Goal: Navigation & Orientation: Find specific page/section

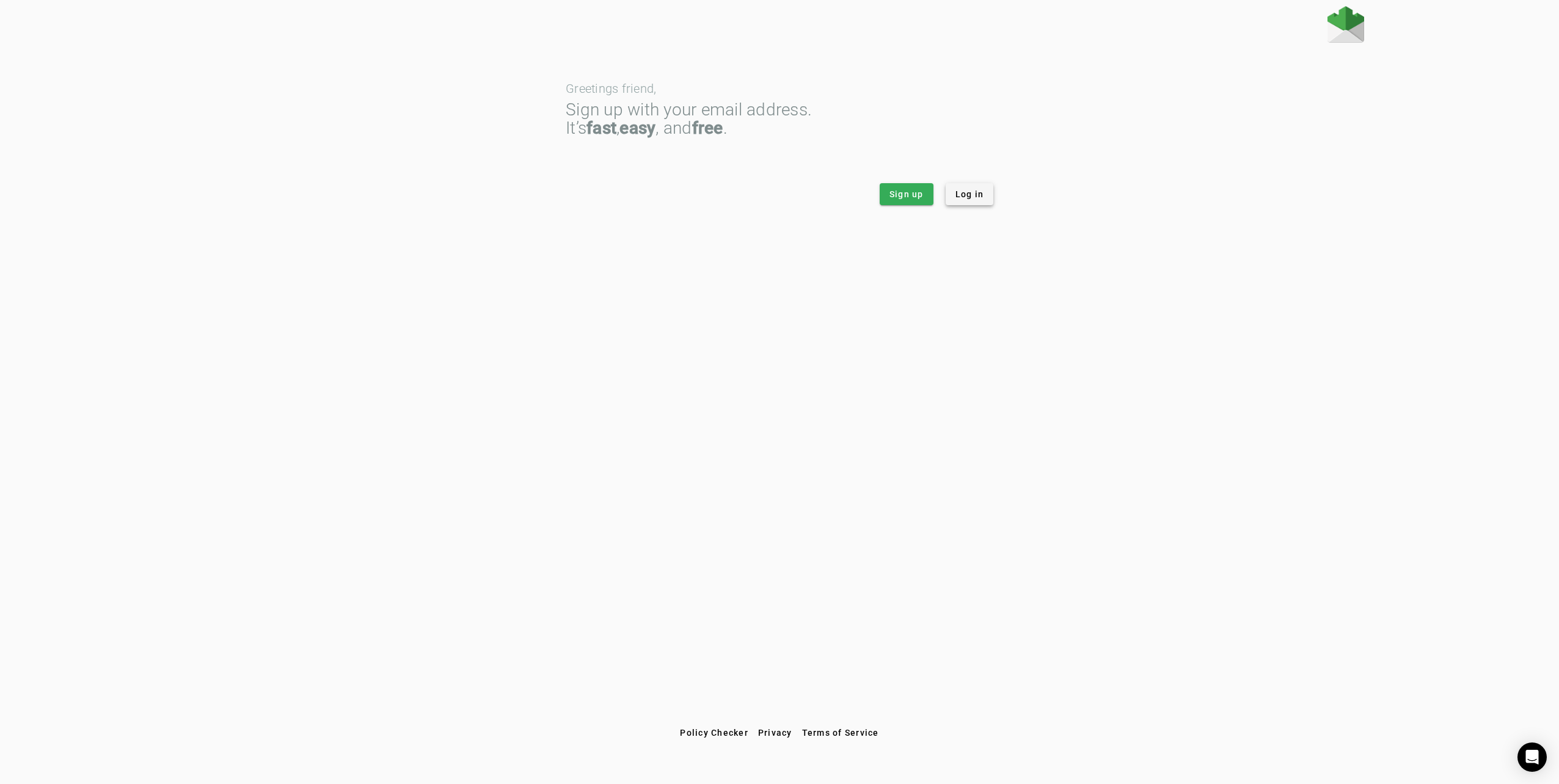
click at [960, 189] on span "Log in" at bounding box center [970, 194] width 29 height 12
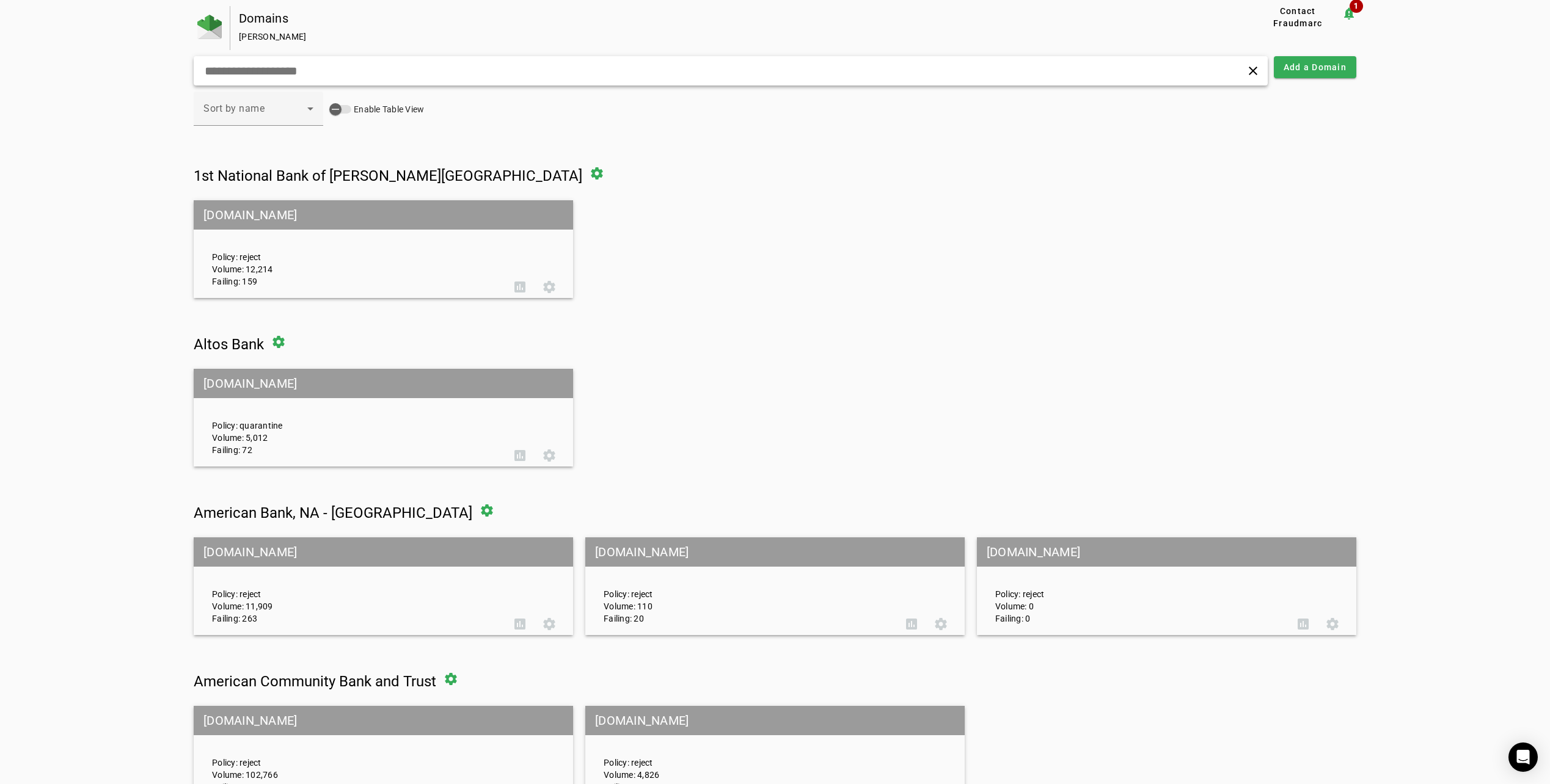
click at [243, 64] on input "text" at bounding box center [499, 71] width 591 height 15
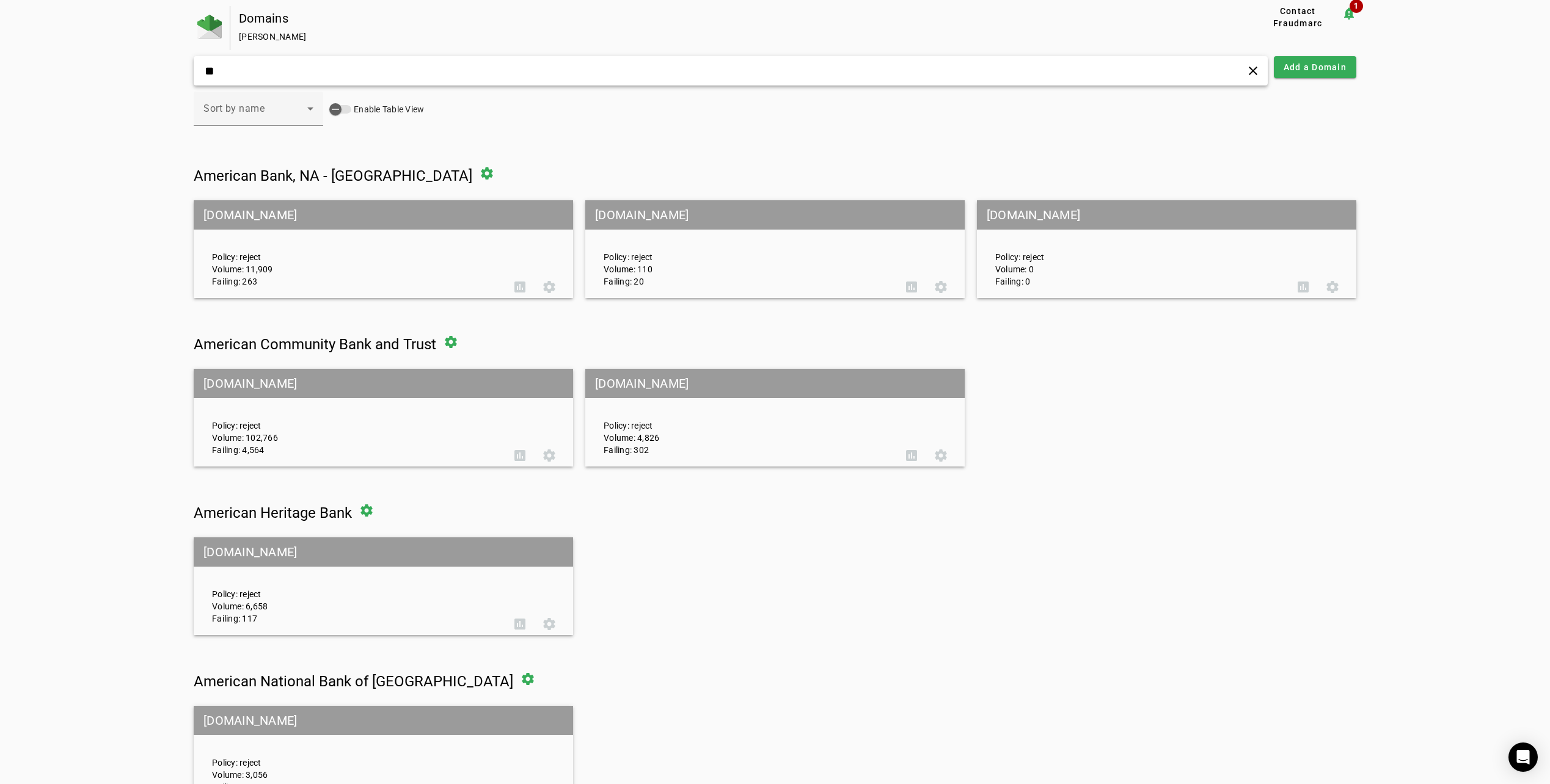
type input "*"
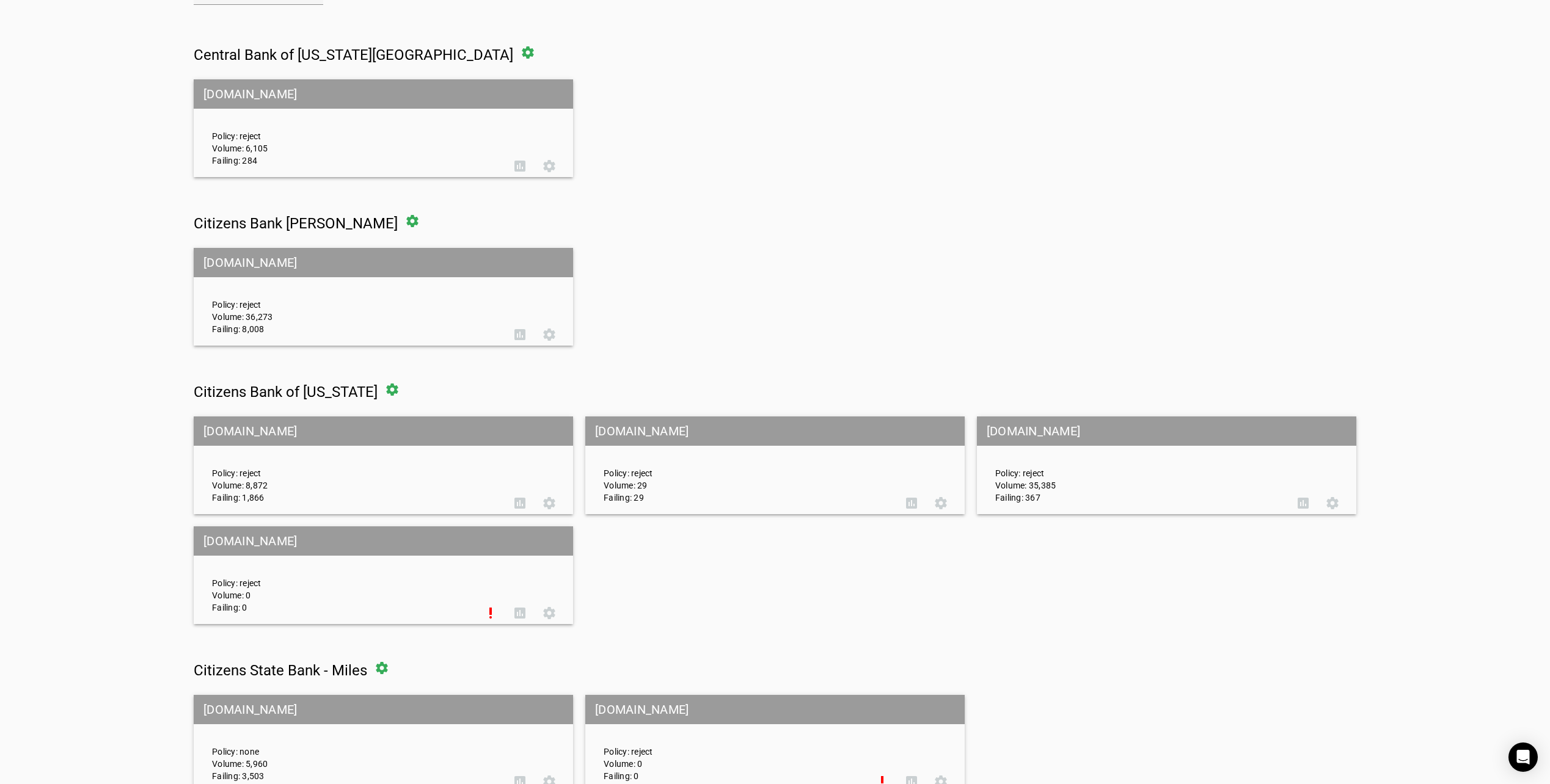
scroll to position [379, 0]
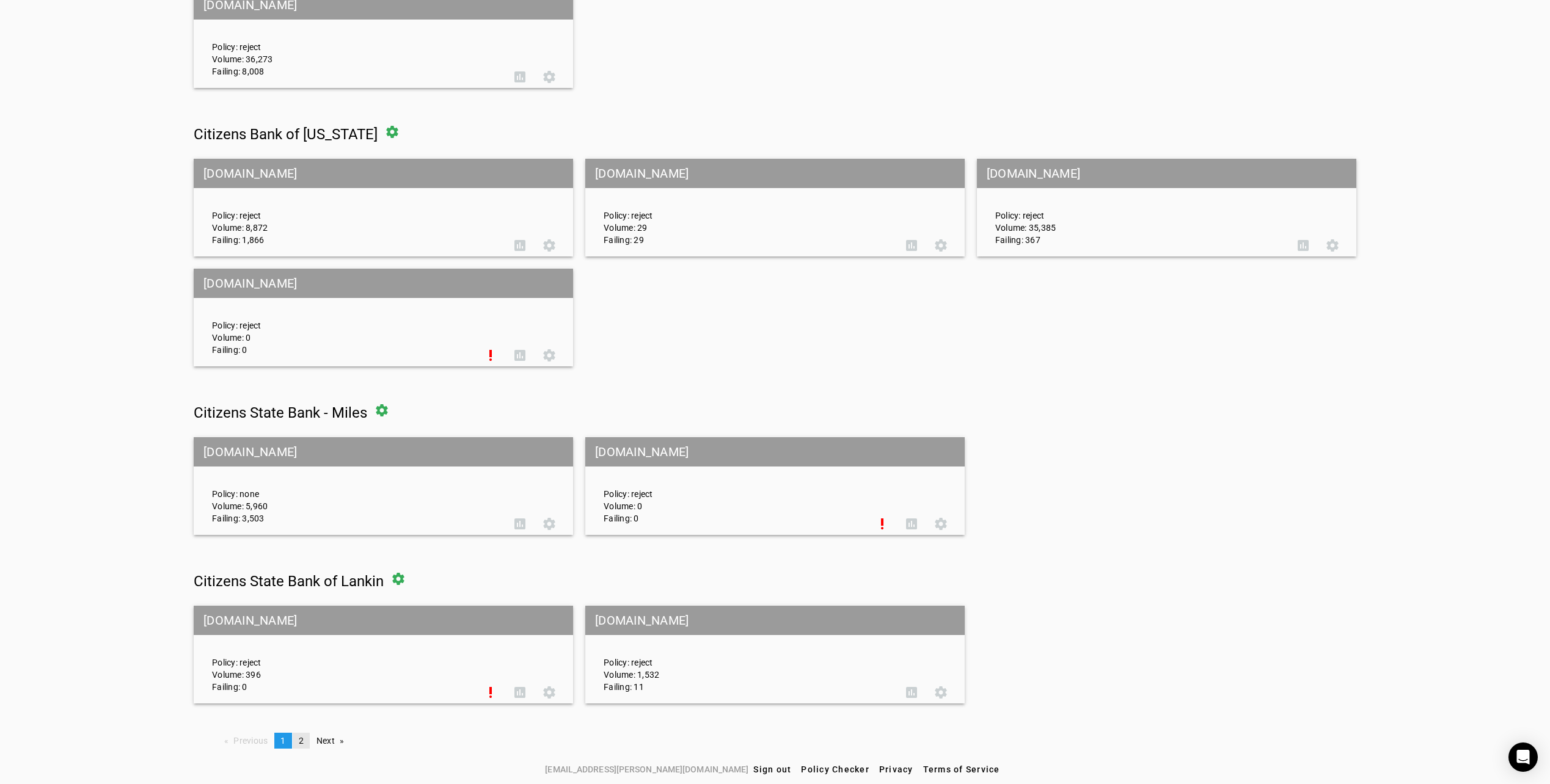
click at [299, 738] on span "2" at bounding box center [301, 740] width 5 height 10
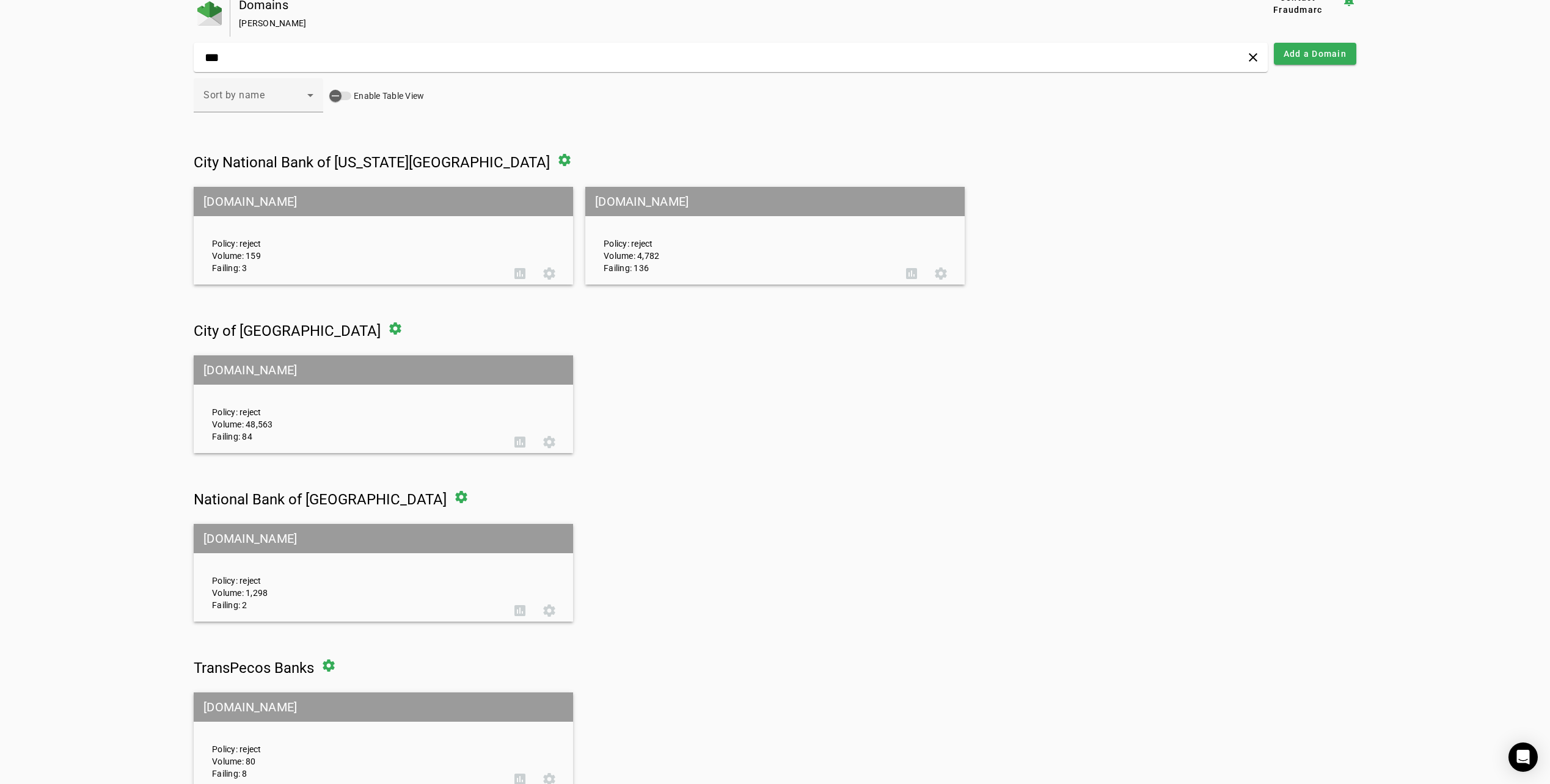
scroll to position [0, 0]
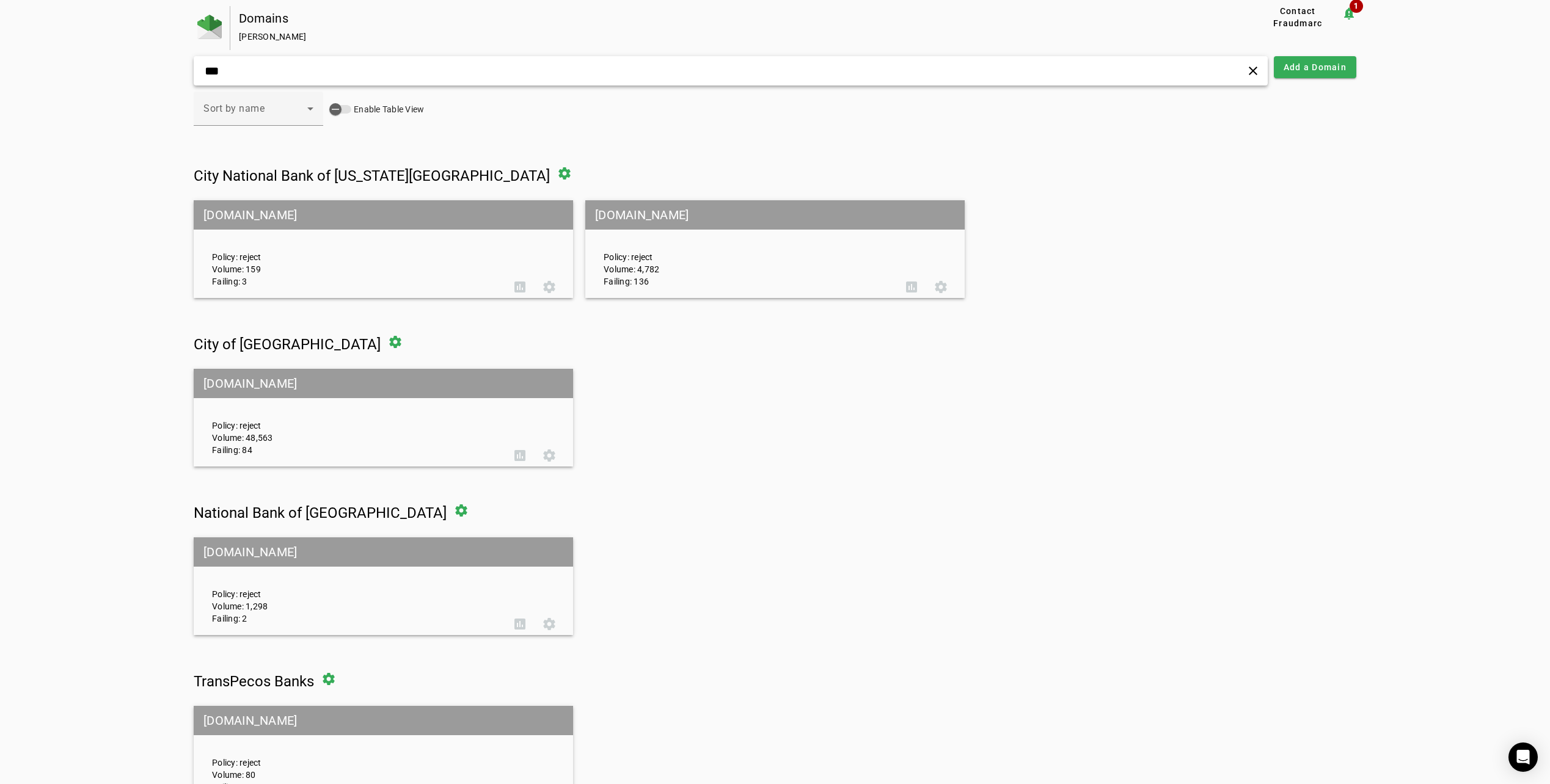
click at [221, 73] on input "***" at bounding box center [499, 71] width 591 height 15
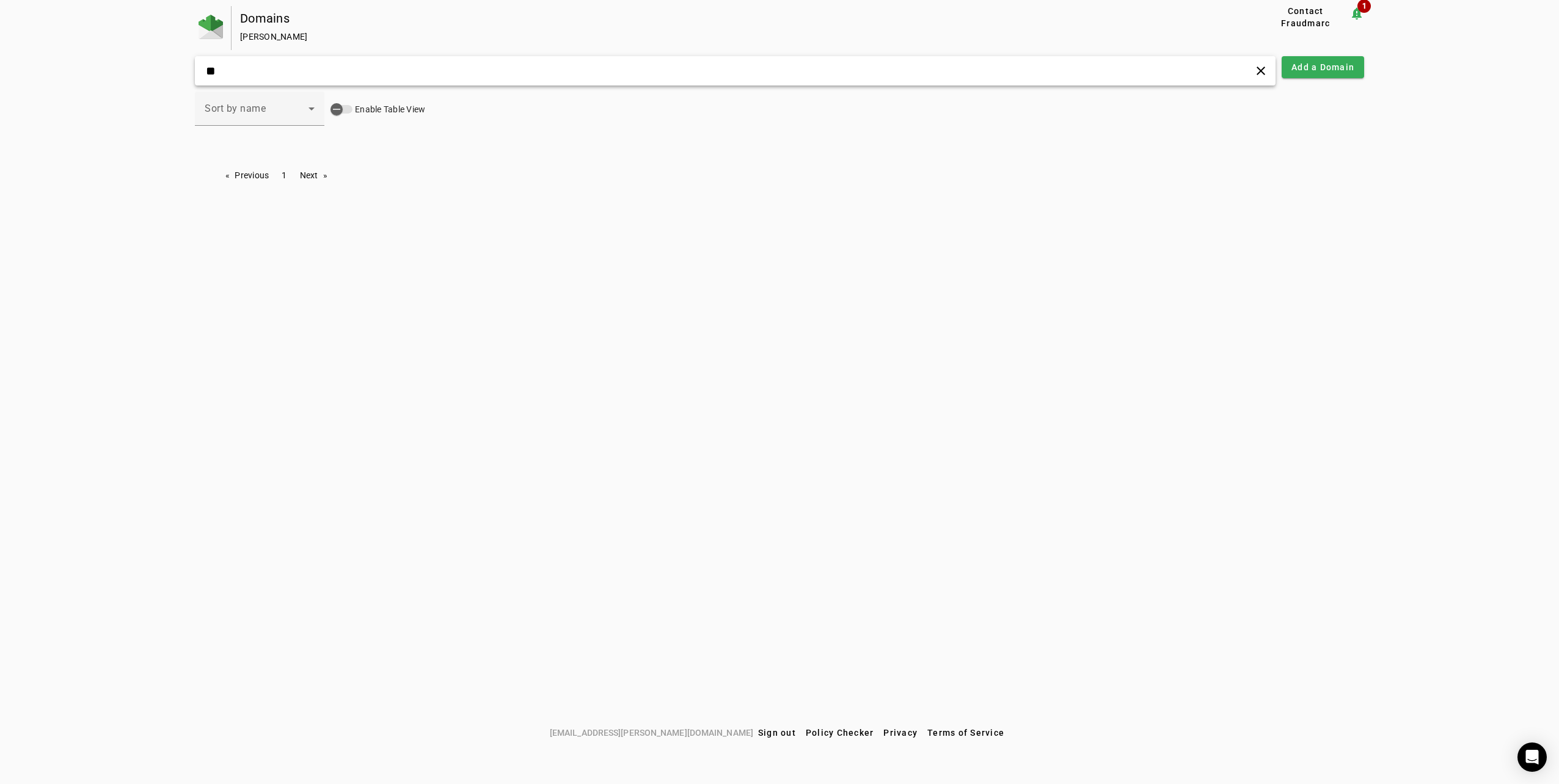
type input "*"
type input "***"
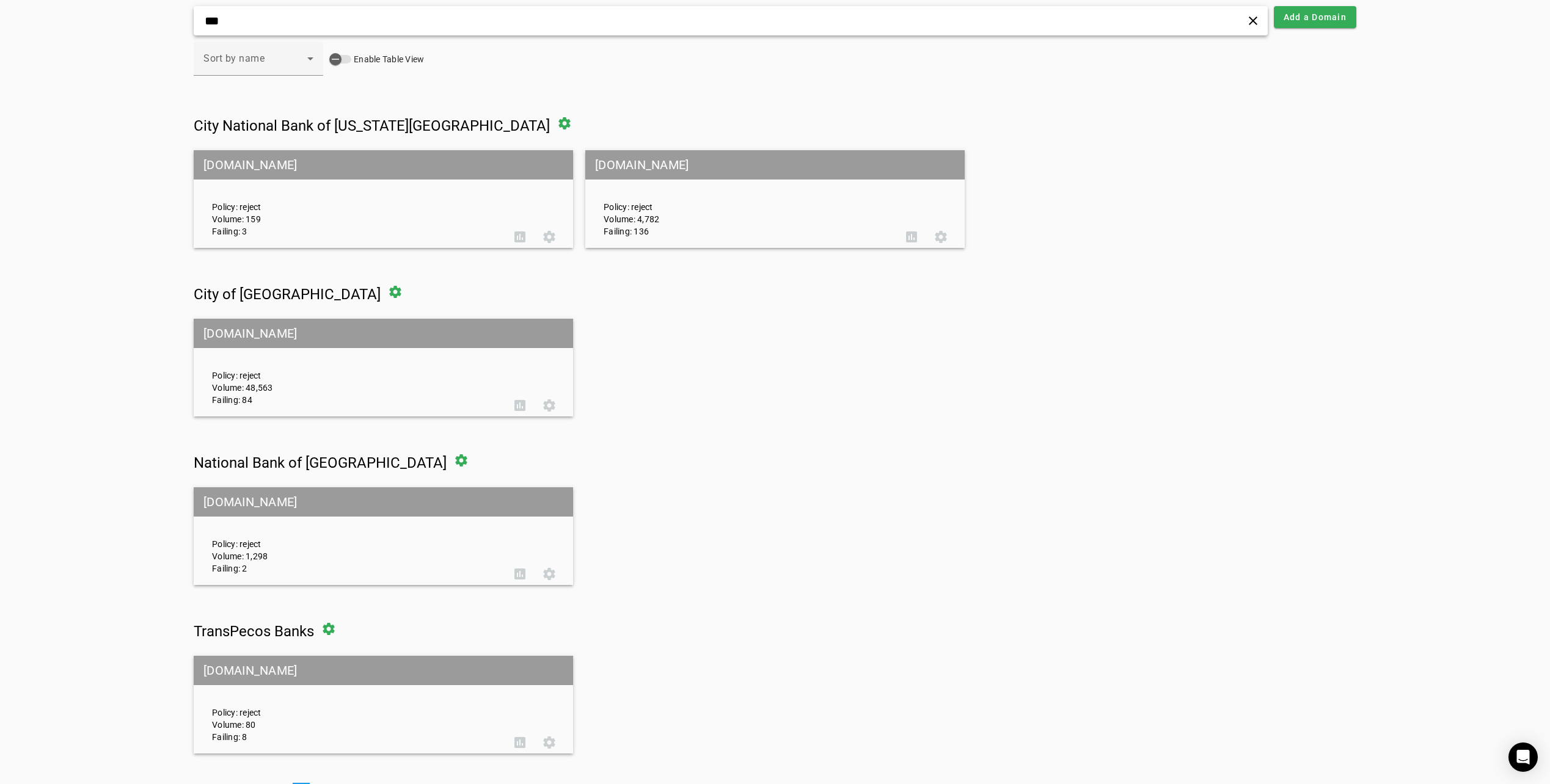
scroll to position [100, 0]
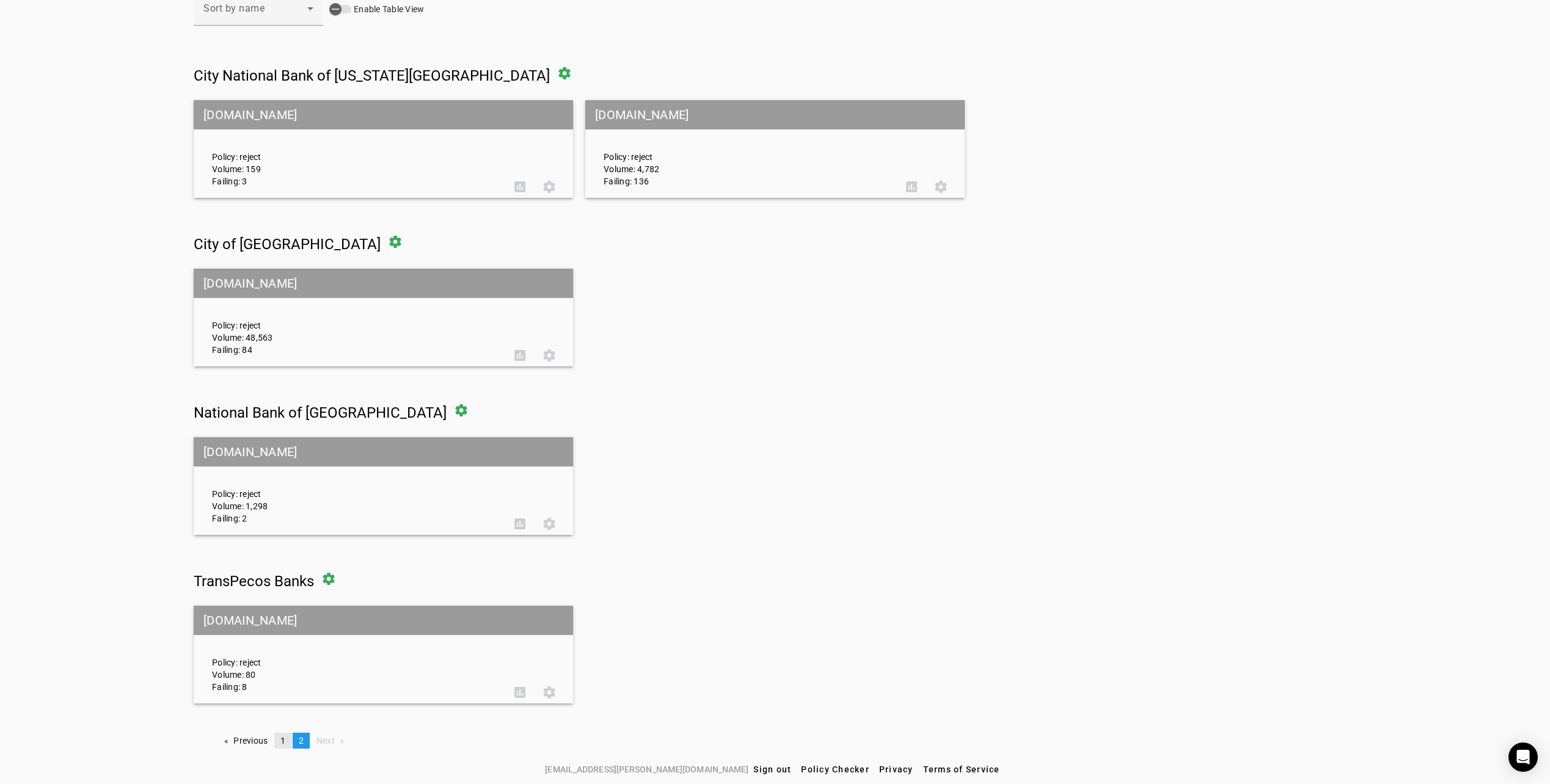
click at [274, 742] on link "page 1" at bounding box center [282, 741] width 17 height 16
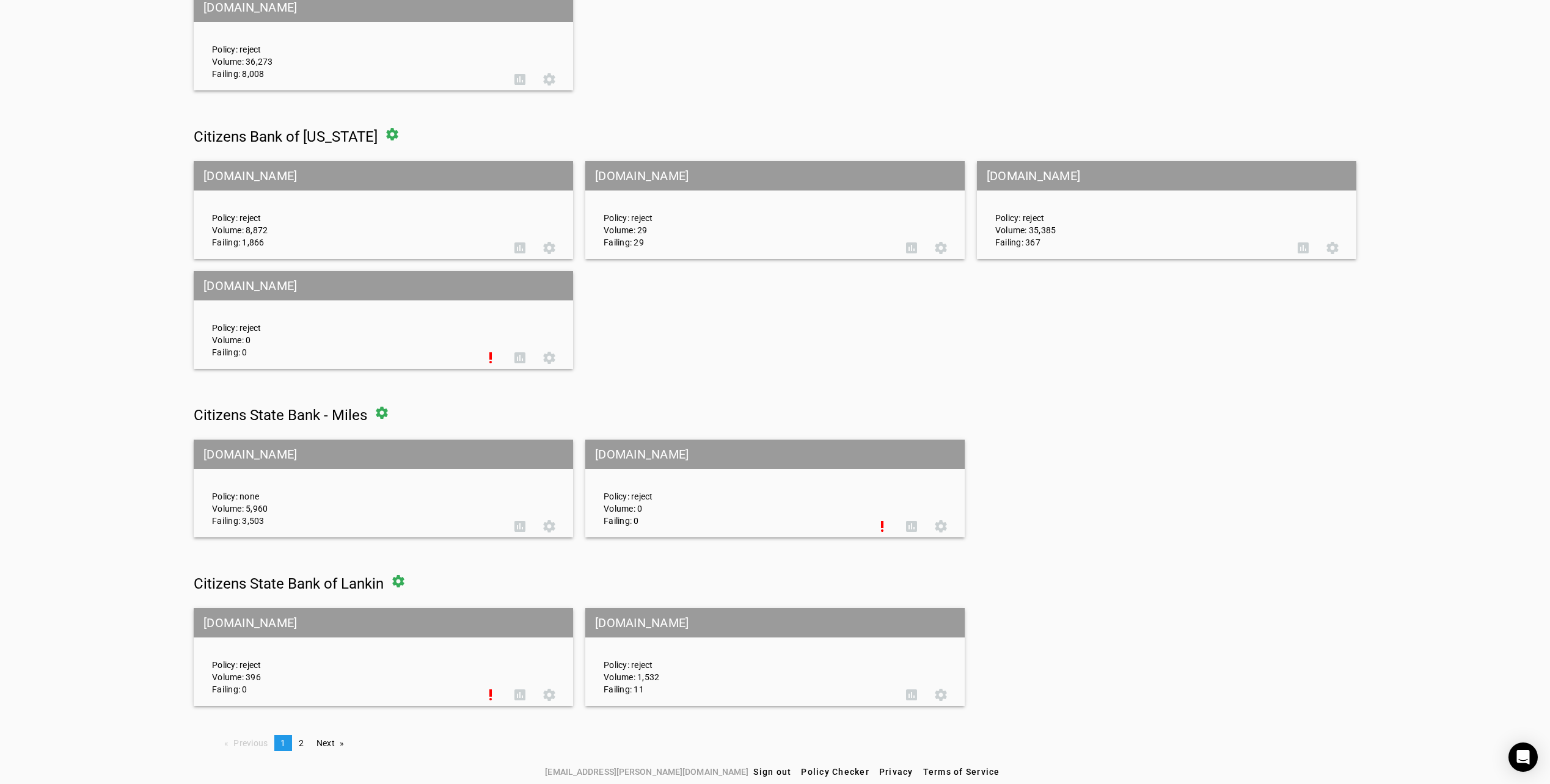
scroll to position [379, 0]
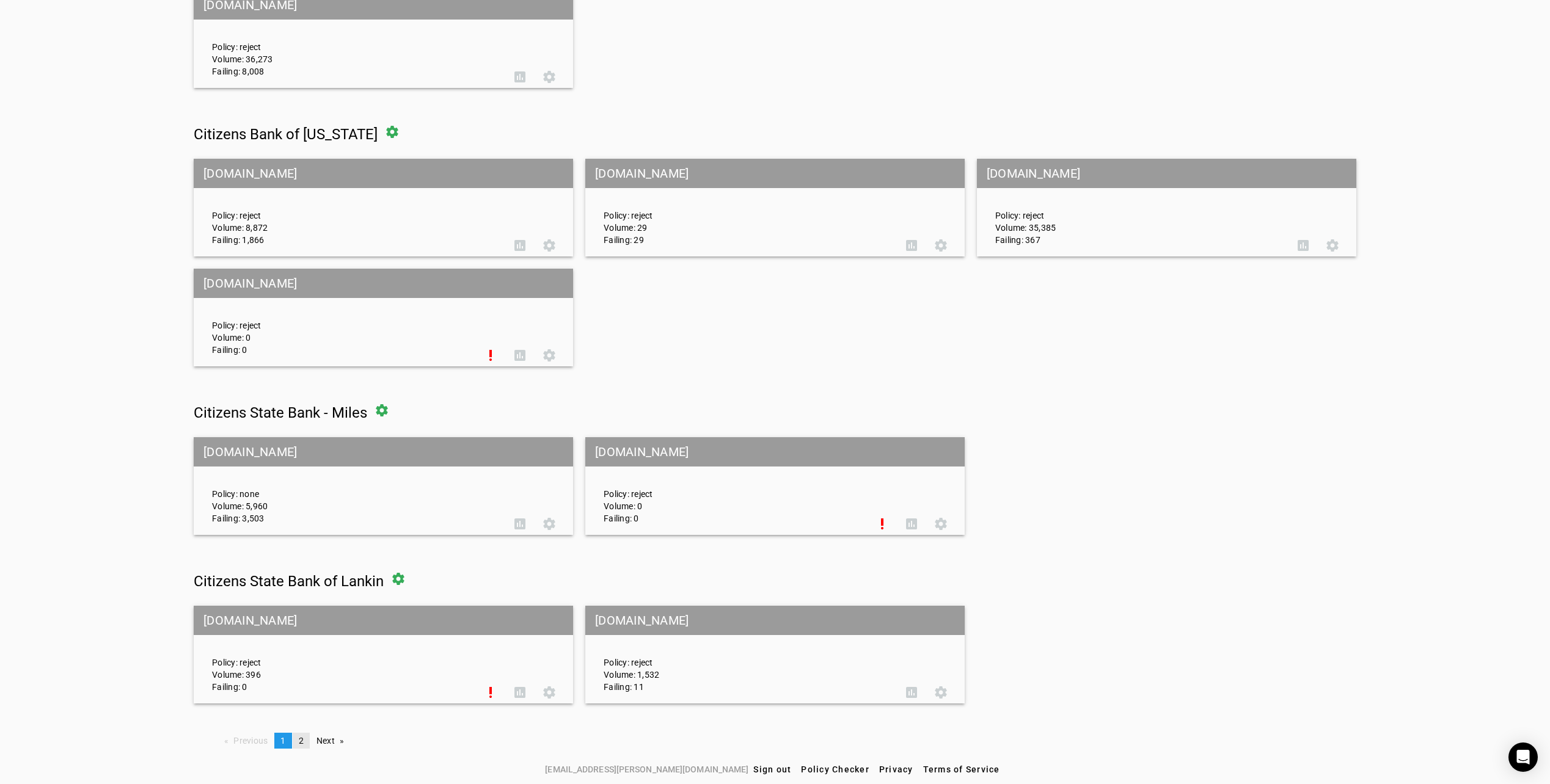
click at [300, 747] on link "page 2" at bounding box center [300, 741] width 17 height 16
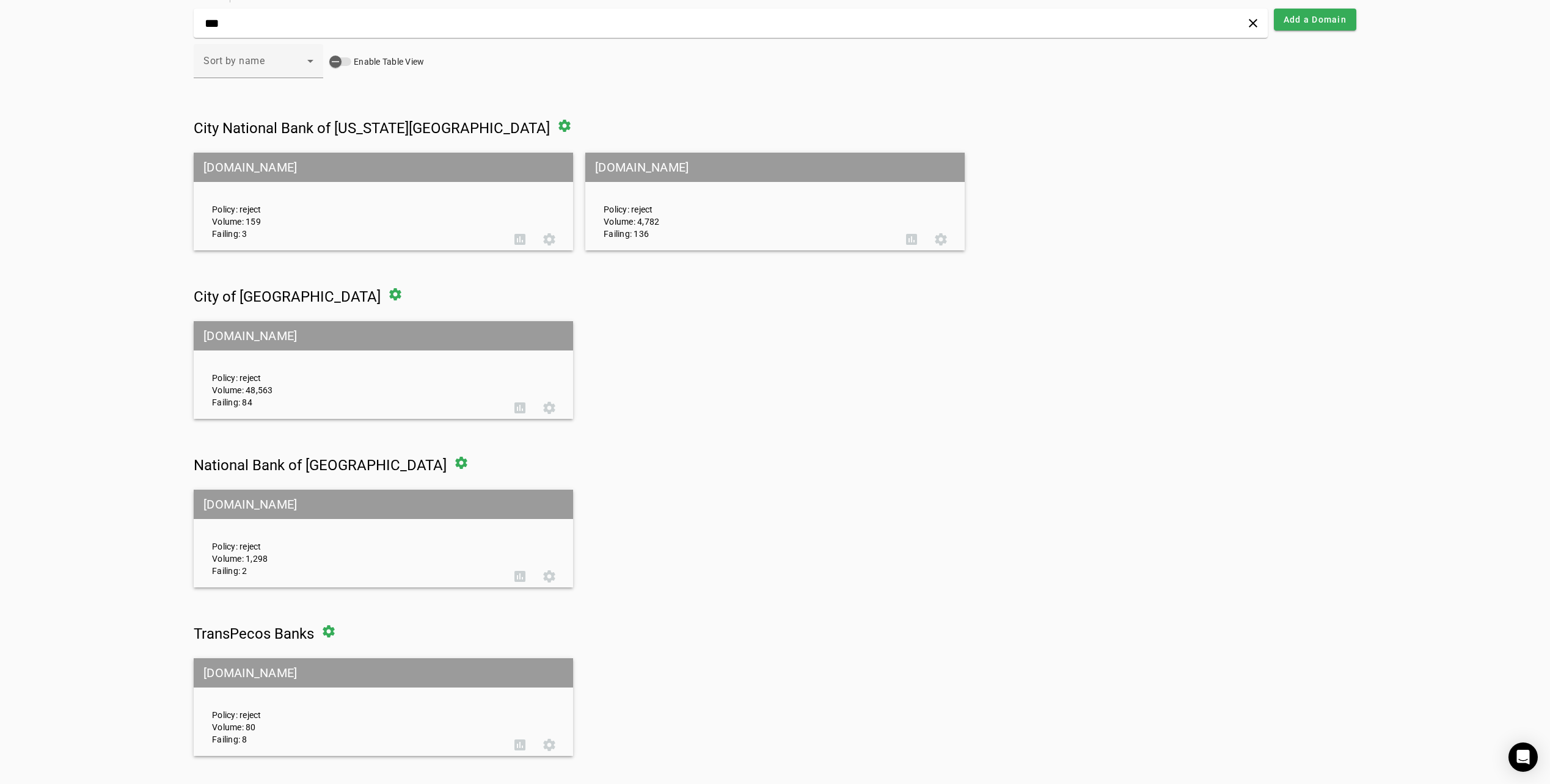
scroll to position [0, 0]
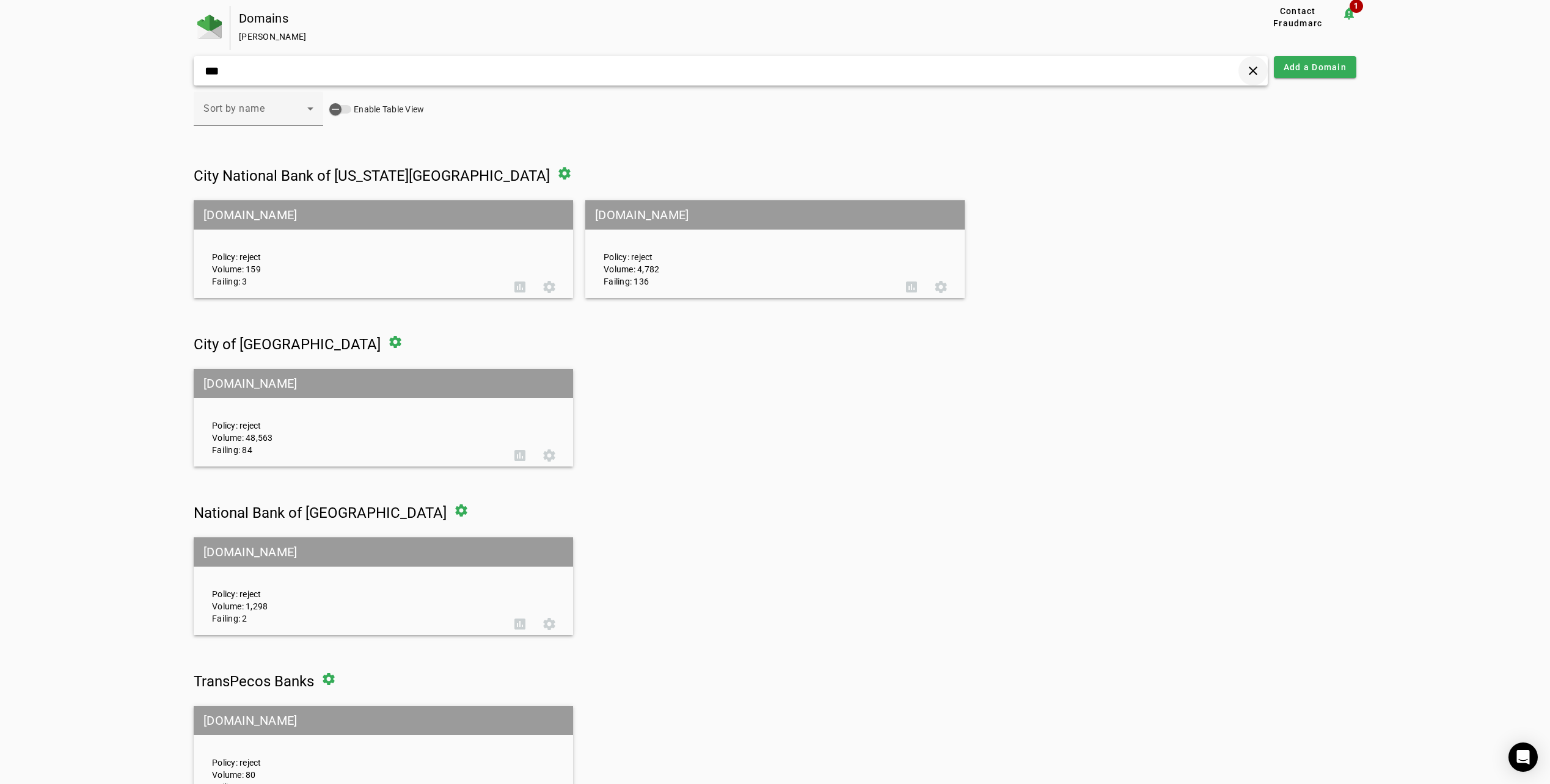
click at [1256, 64] on span at bounding box center [1254, 71] width 30 height 30
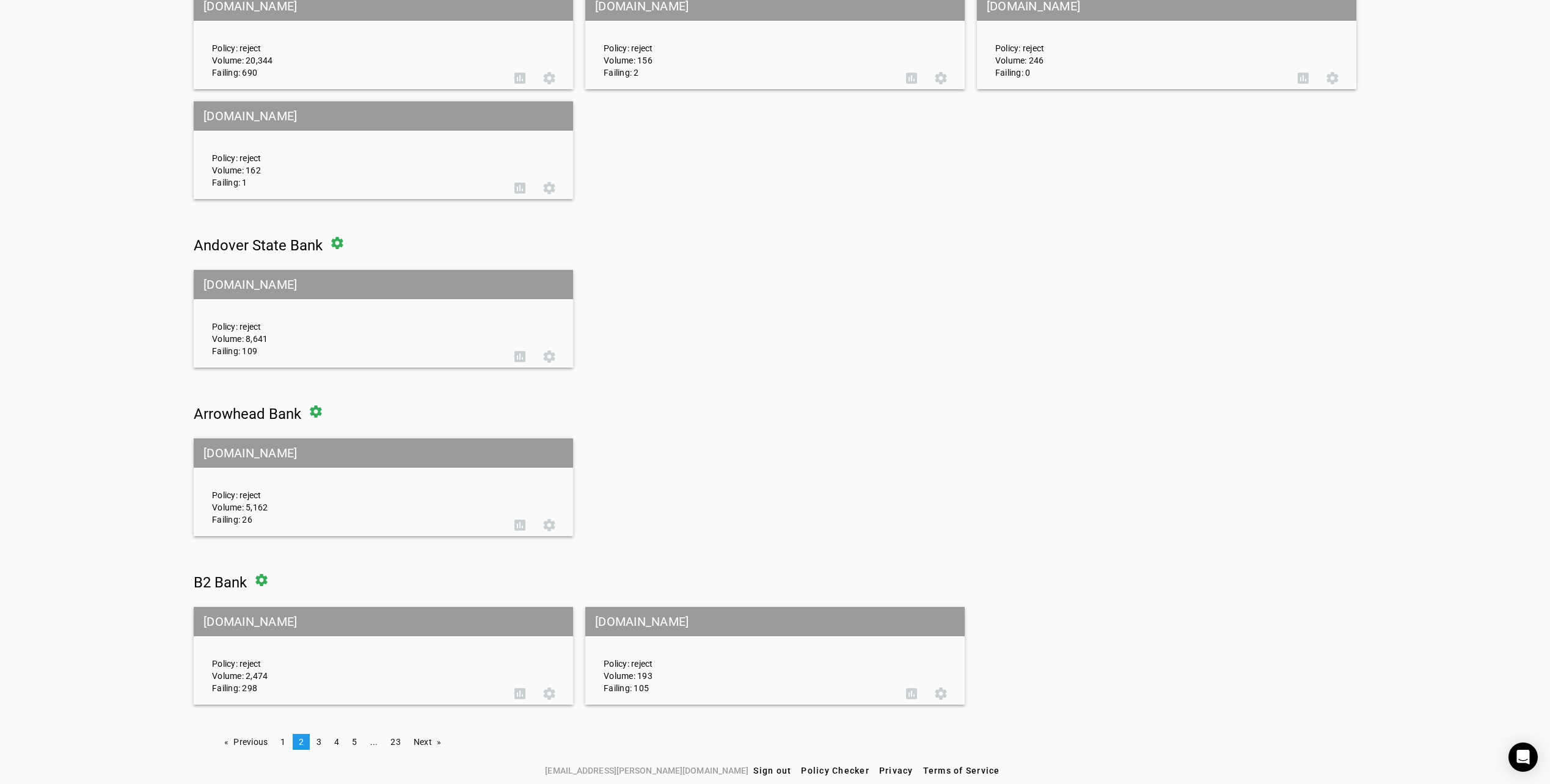
scroll to position [379, 0]
click at [284, 740] on span "1" at bounding box center [282, 740] width 5 height 10
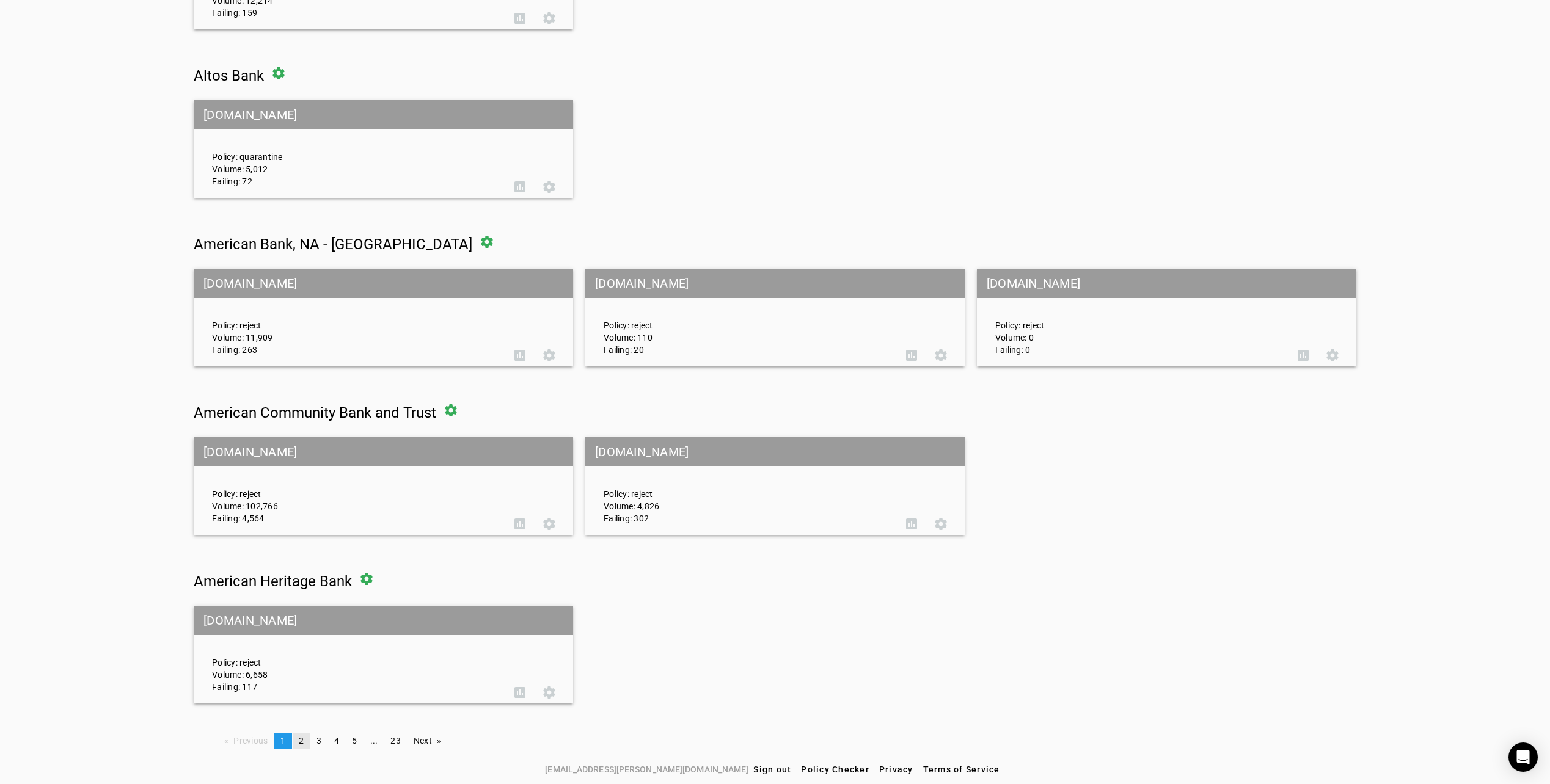
click at [299, 740] on span "2" at bounding box center [301, 740] width 5 height 10
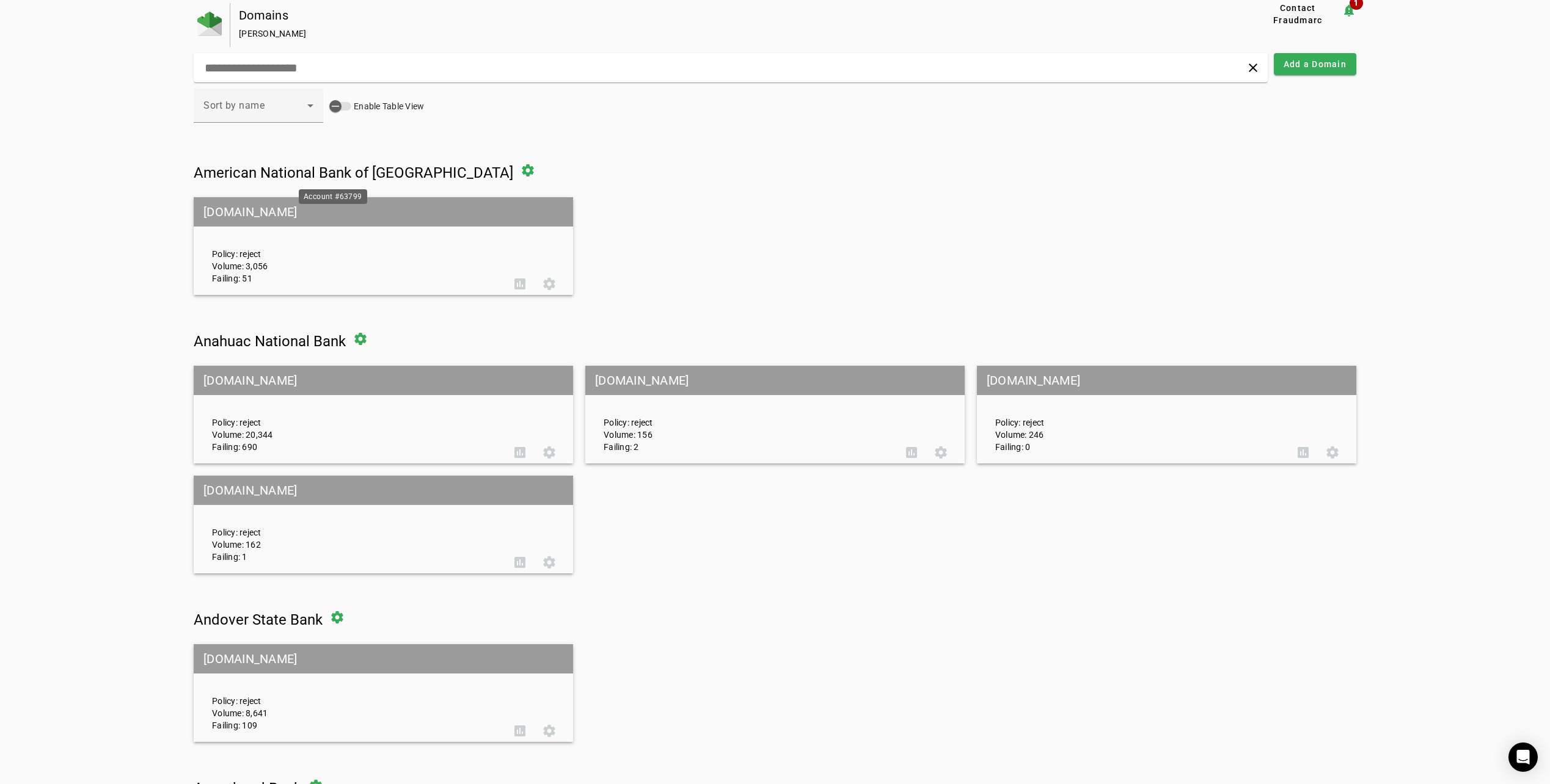
scroll to position [0, 0]
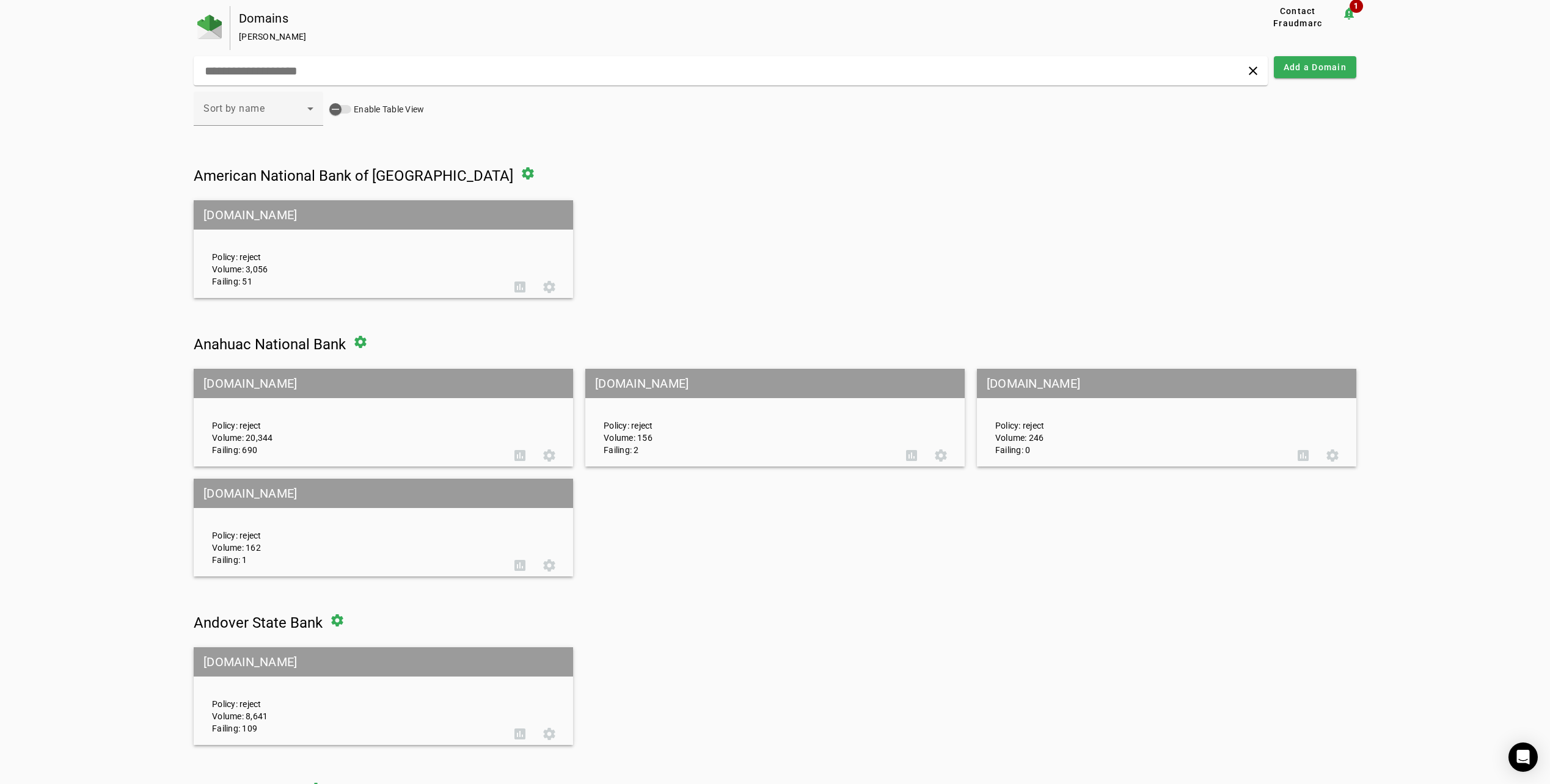
click at [325, 87] on div "Domains [PERSON_NAME] Contact Fraudmarc notification_important 1 clear Add a Do…" at bounding box center [775, 572] width 1163 height 1131
click at [319, 76] on input "text" at bounding box center [499, 71] width 591 height 15
paste input "*******"
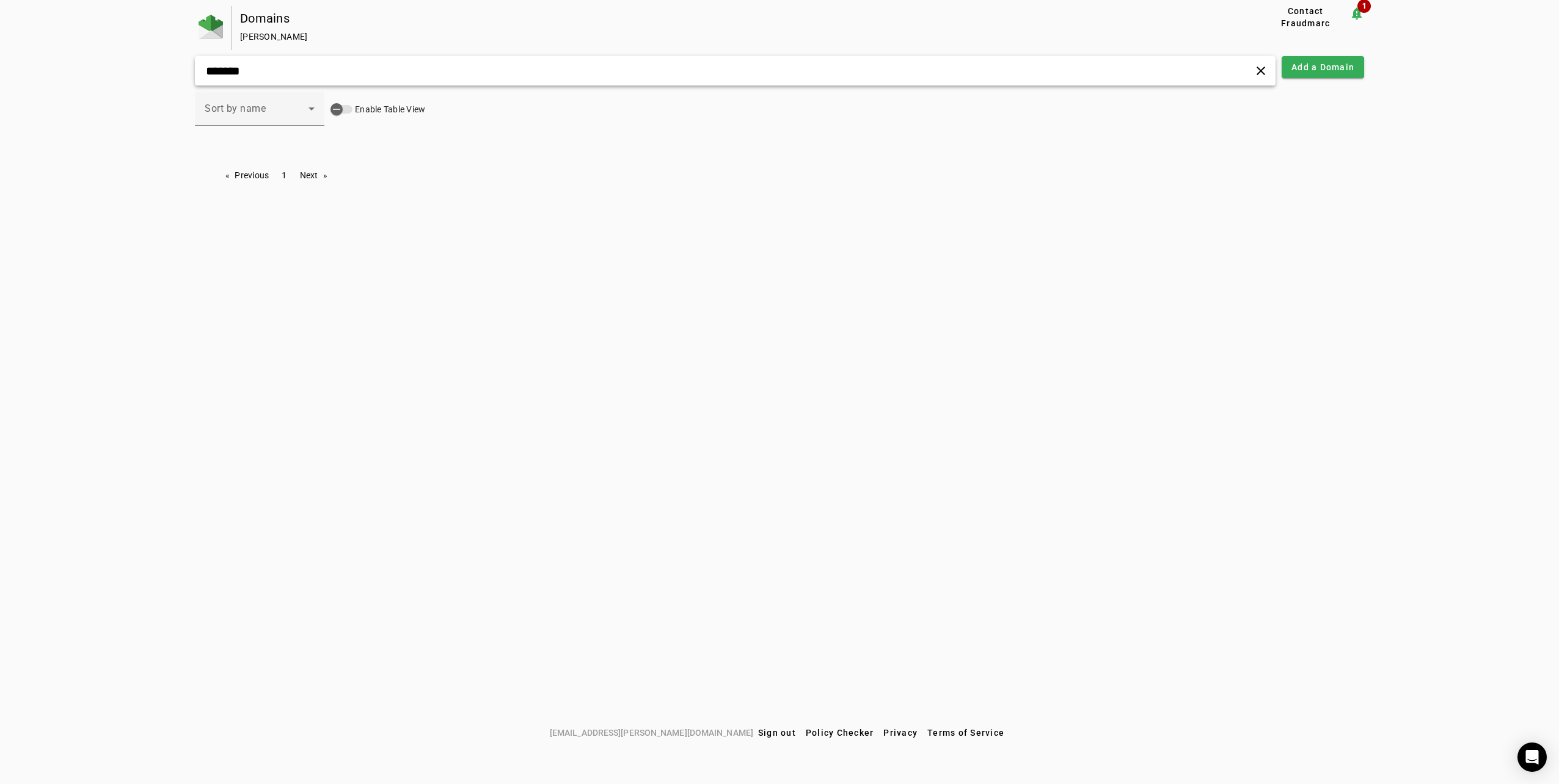
click at [319, 76] on input "*******" at bounding box center [502, 71] width 595 height 15
click at [243, 84] on div "******* clear" at bounding box center [735, 71] width 1081 height 30
click at [243, 78] on input "*******" at bounding box center [502, 71] width 595 height 15
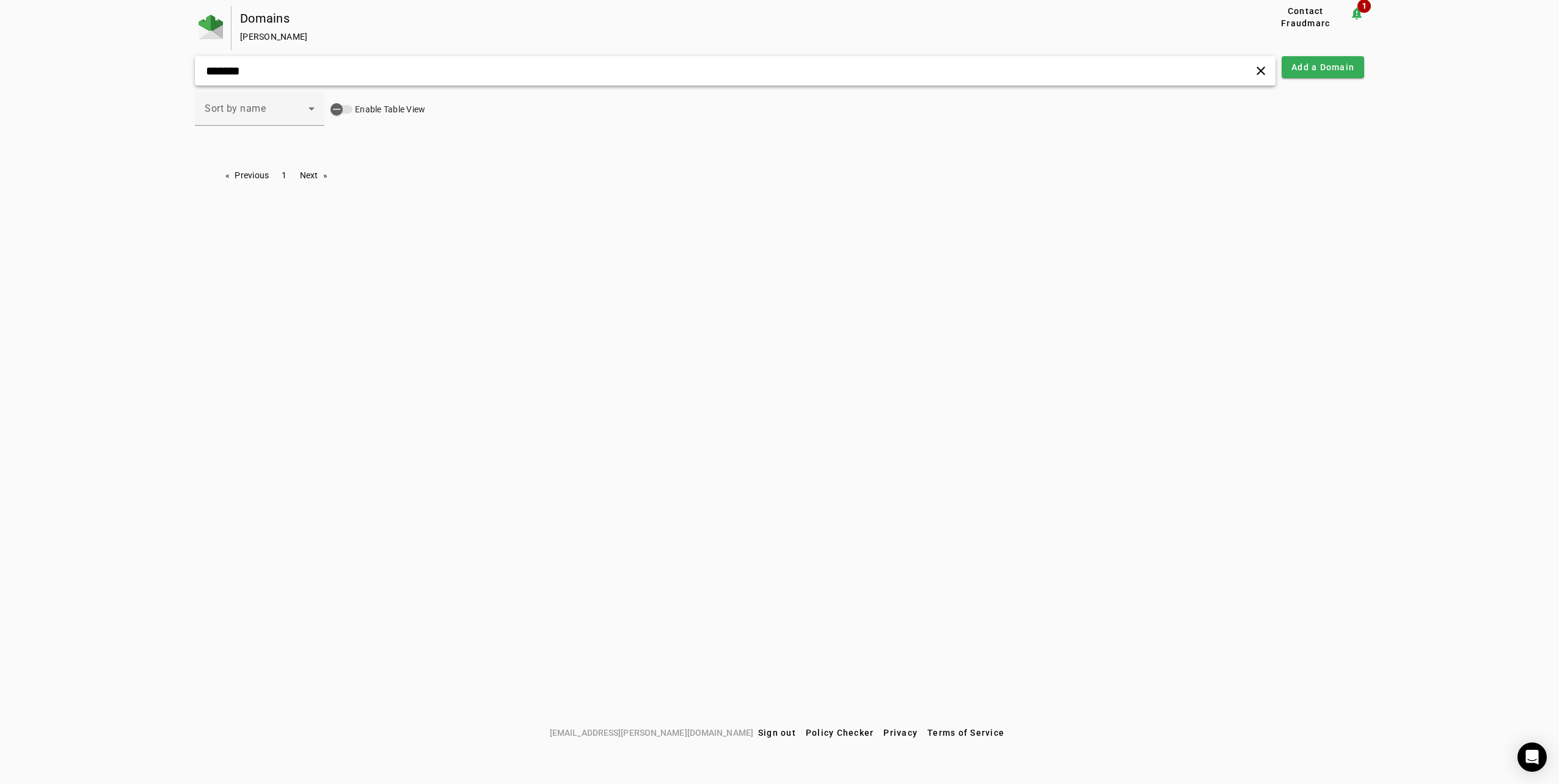
click at [243, 78] on input "*******" at bounding box center [502, 71] width 595 height 15
paste input "********"
type input "*"
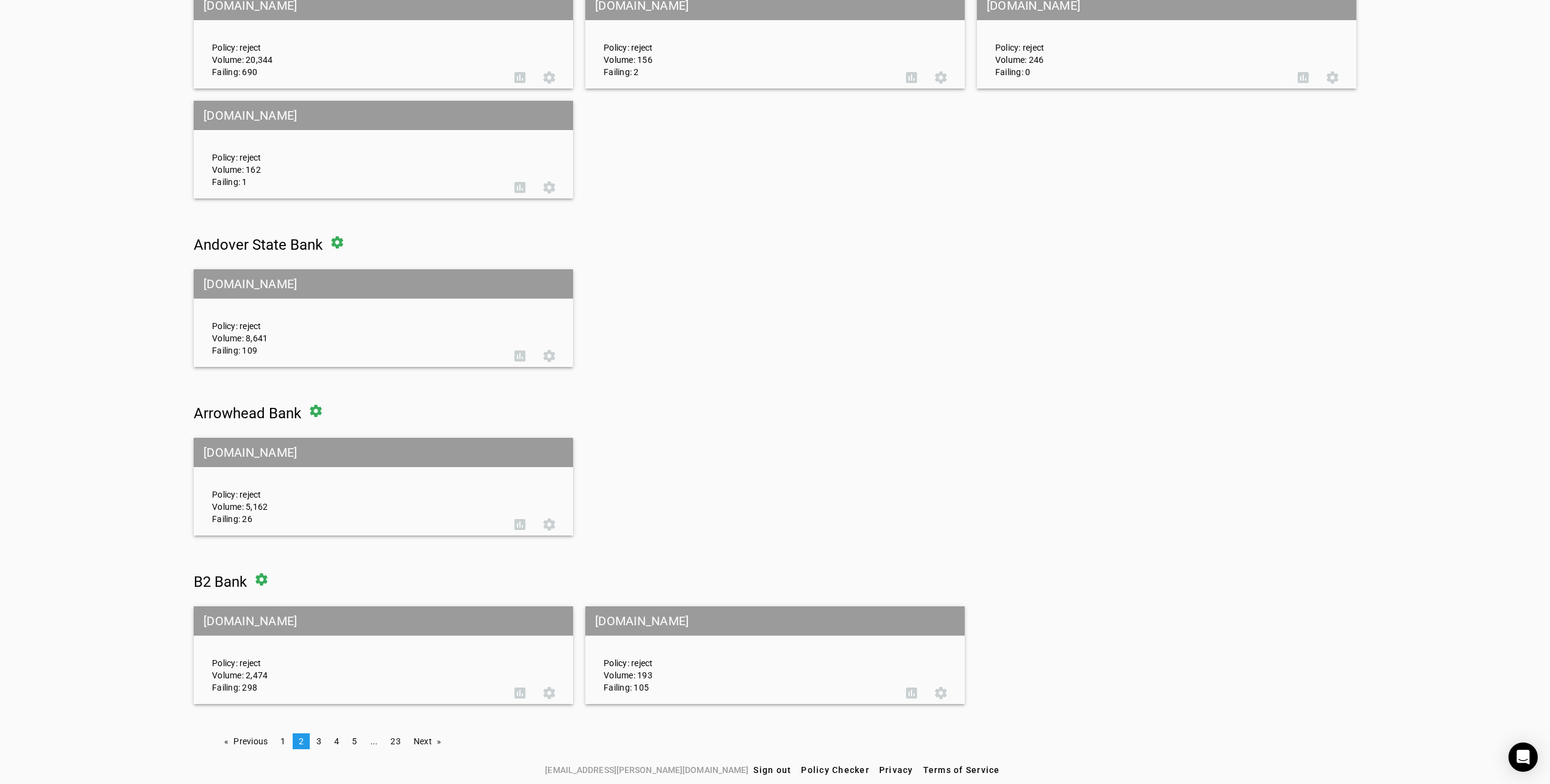
scroll to position [379, 0]
click at [427, 741] on link "Next page" at bounding box center [427, 741] width 40 height 16
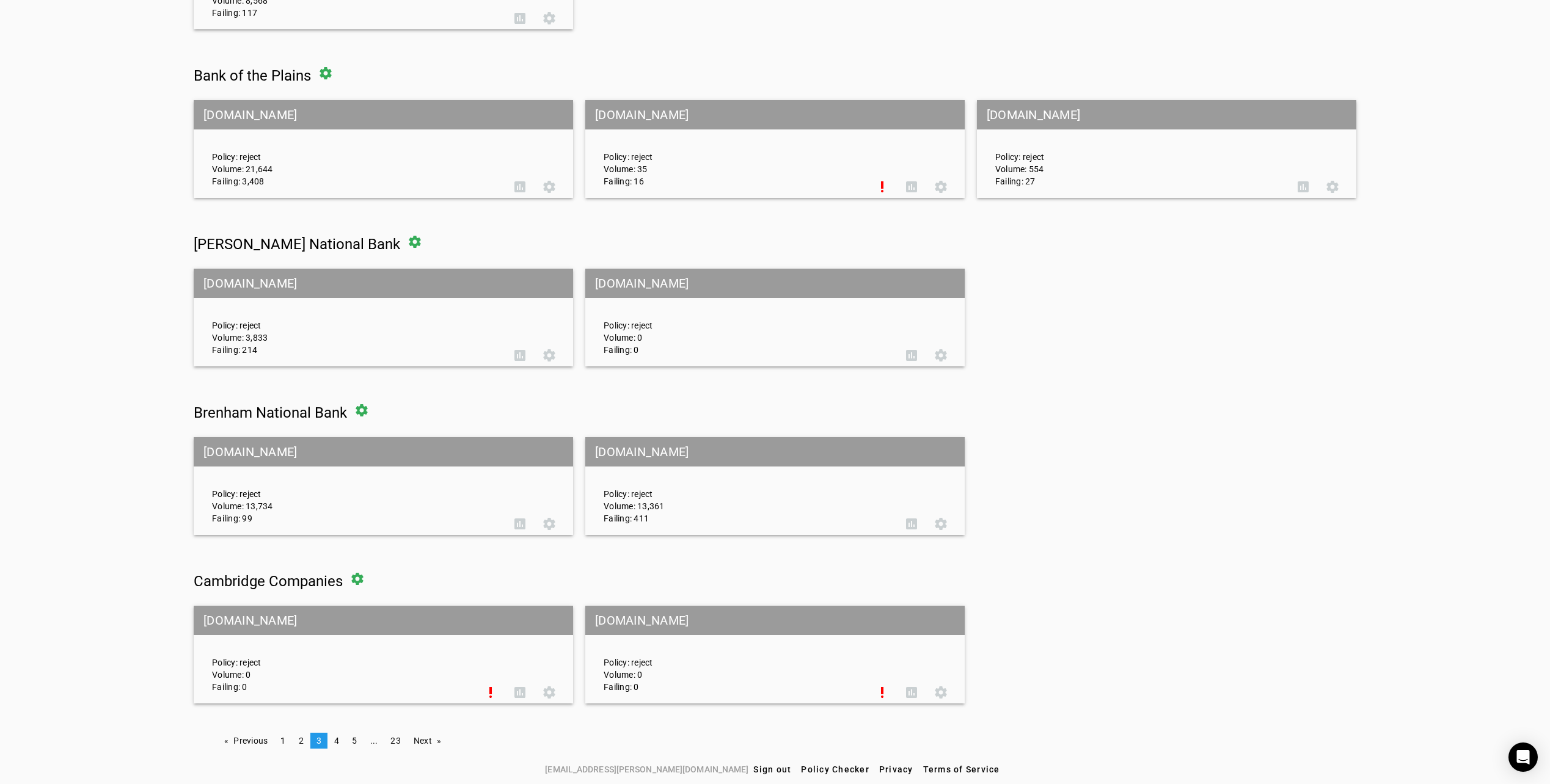
scroll to position [0, 0]
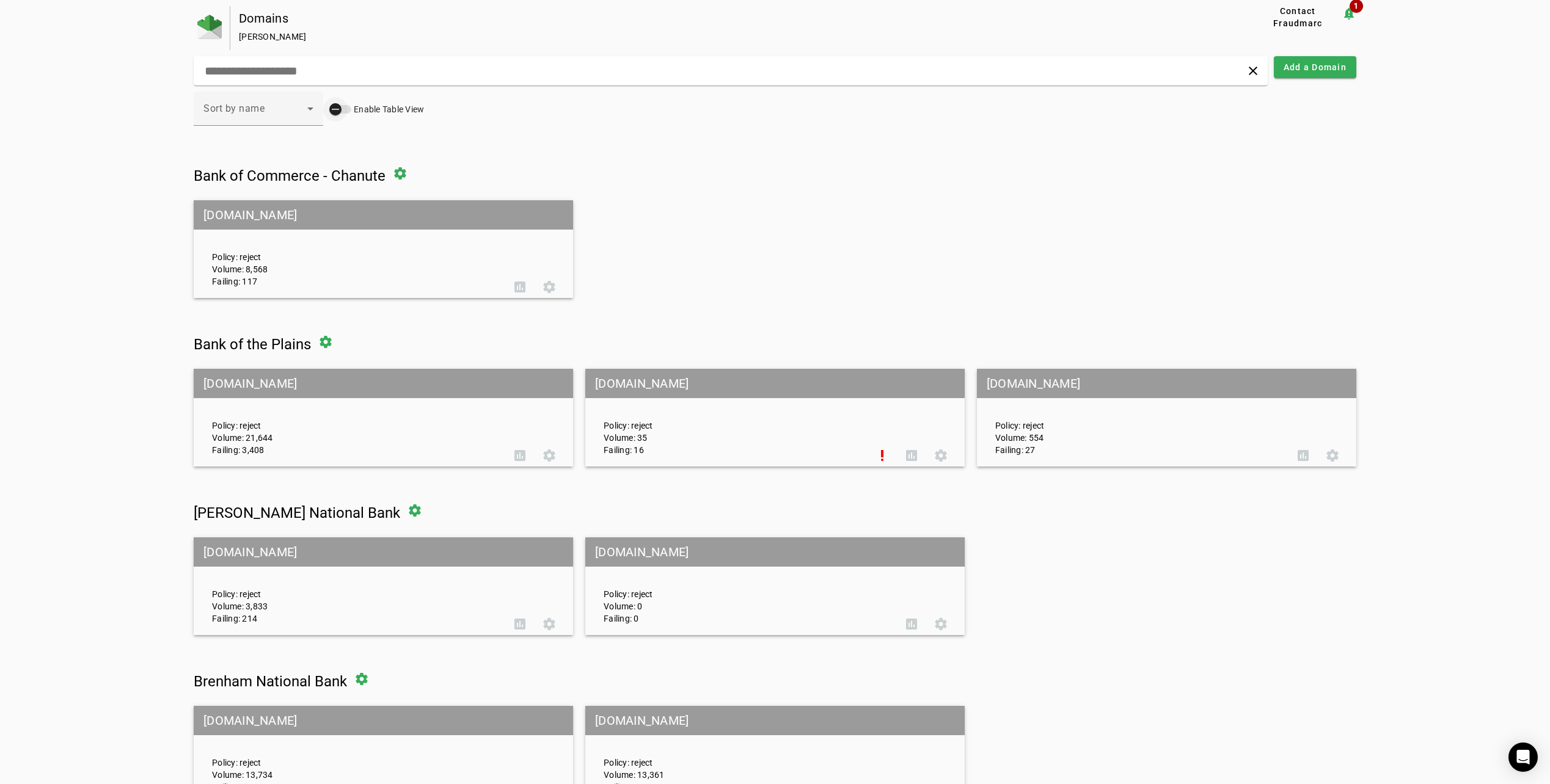
click at [333, 101] on div "button" at bounding box center [335, 110] width 24 height 24
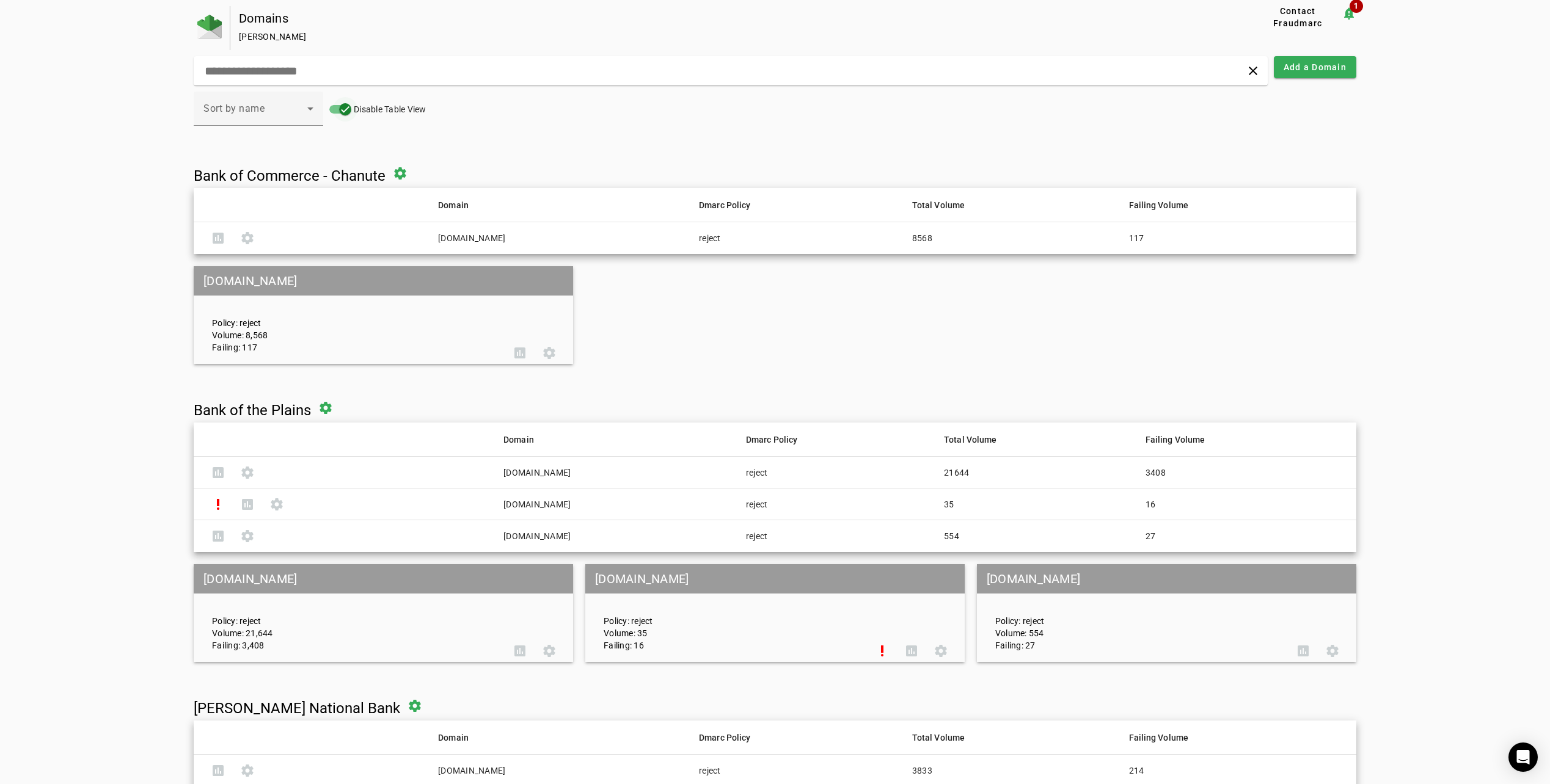
click at [345, 103] on div "button" at bounding box center [345, 110] width 12 height 12
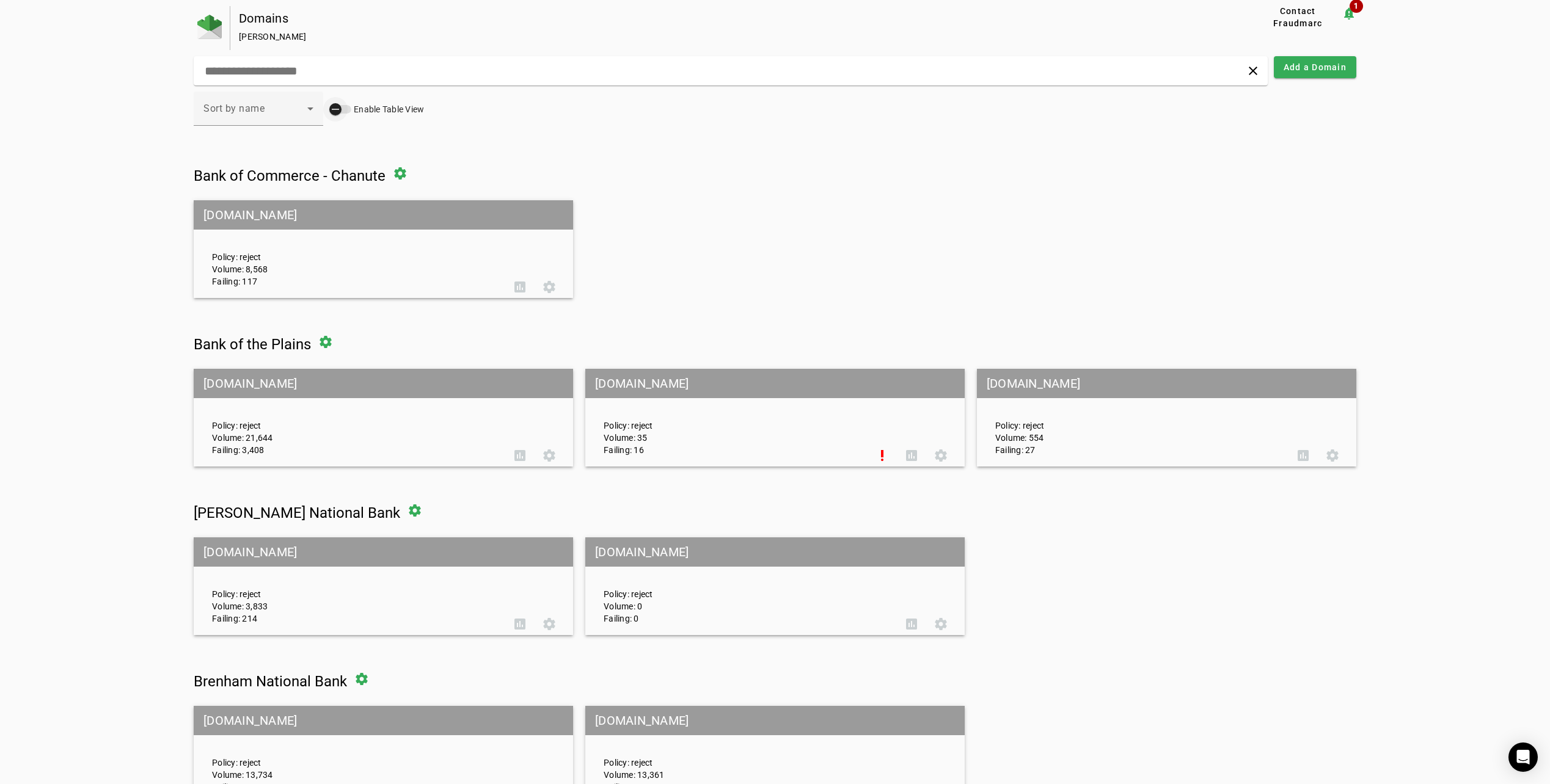
click at [345, 103] on div "Enable Table View" at bounding box center [376, 110] width 95 height 12
click at [303, 111] on icon at bounding box center [311, 109] width 15 height 15
click at [567, 126] on div at bounding box center [775, 392] width 1550 height 784
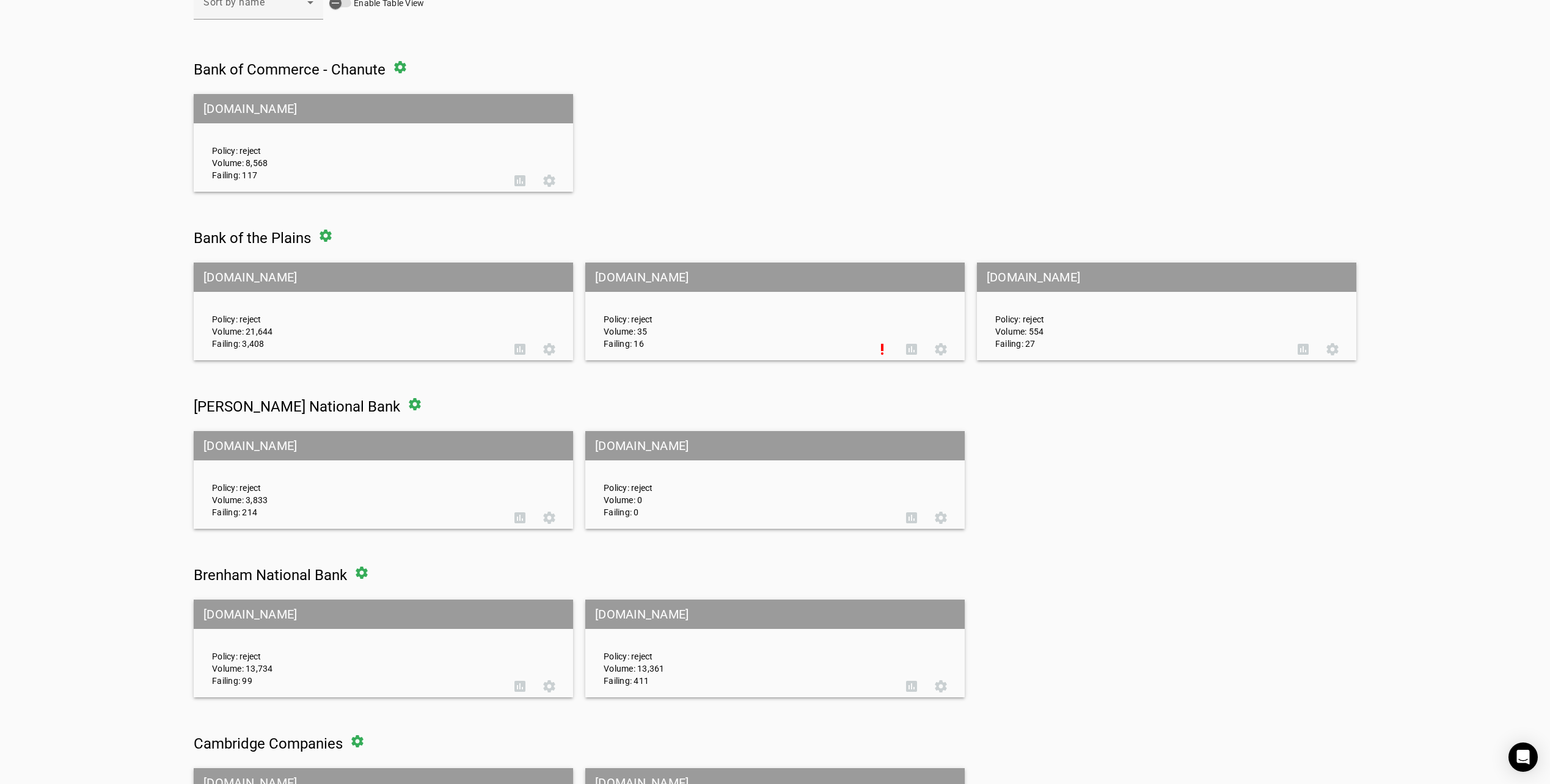
scroll to position [269, 0]
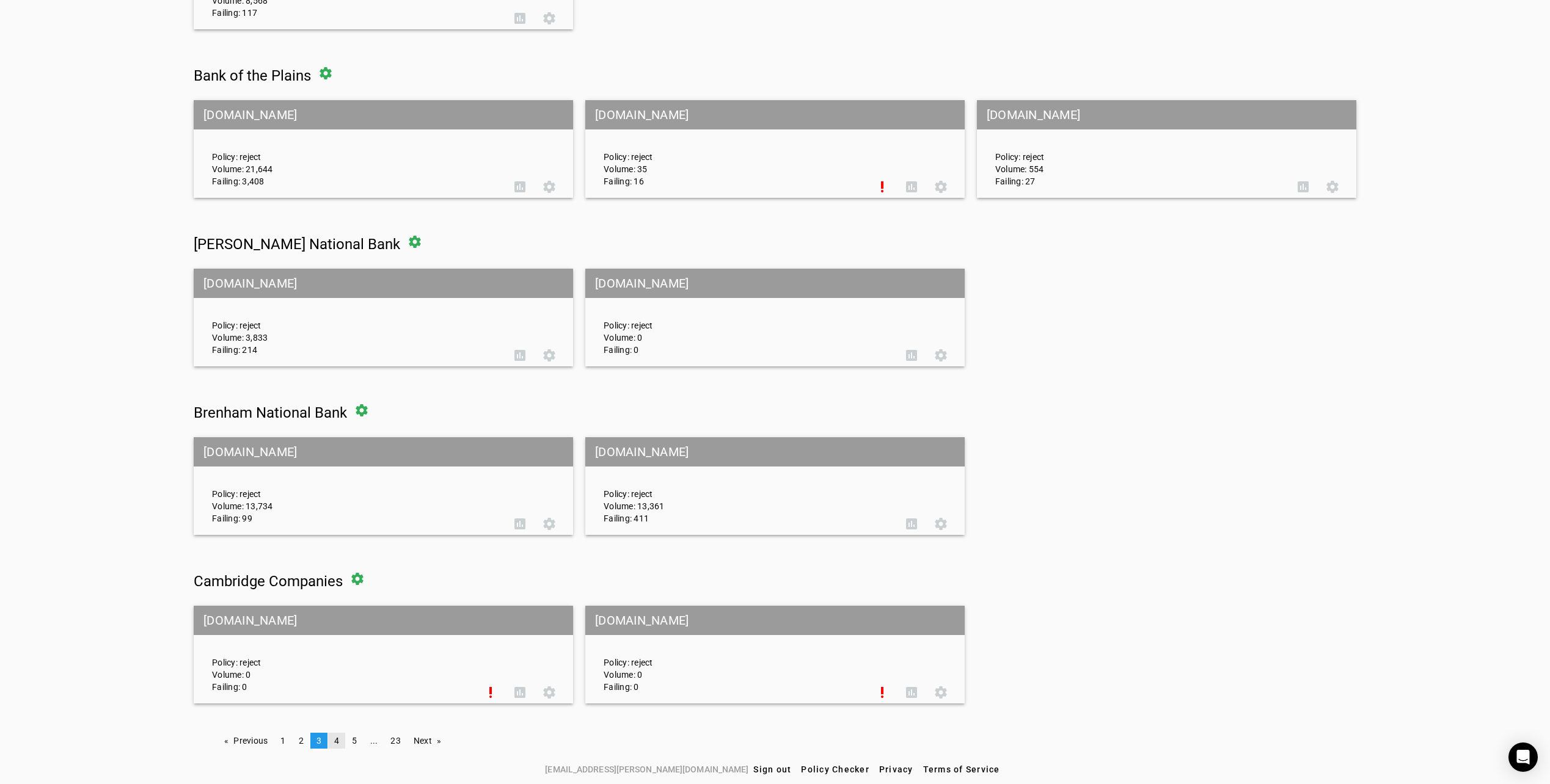
click at [336, 736] on span "4" at bounding box center [336, 740] width 5 height 10
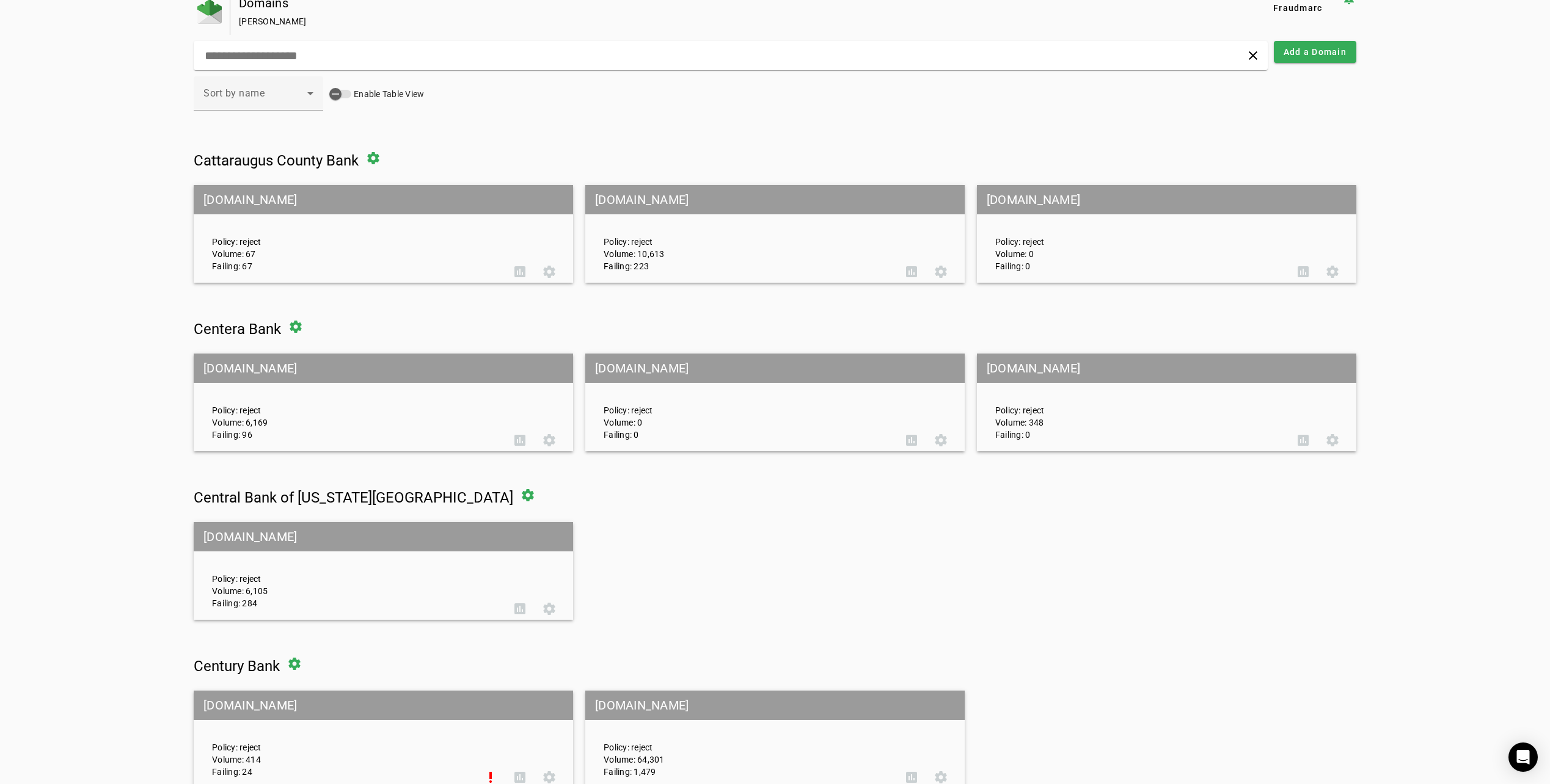
scroll to position [0, 0]
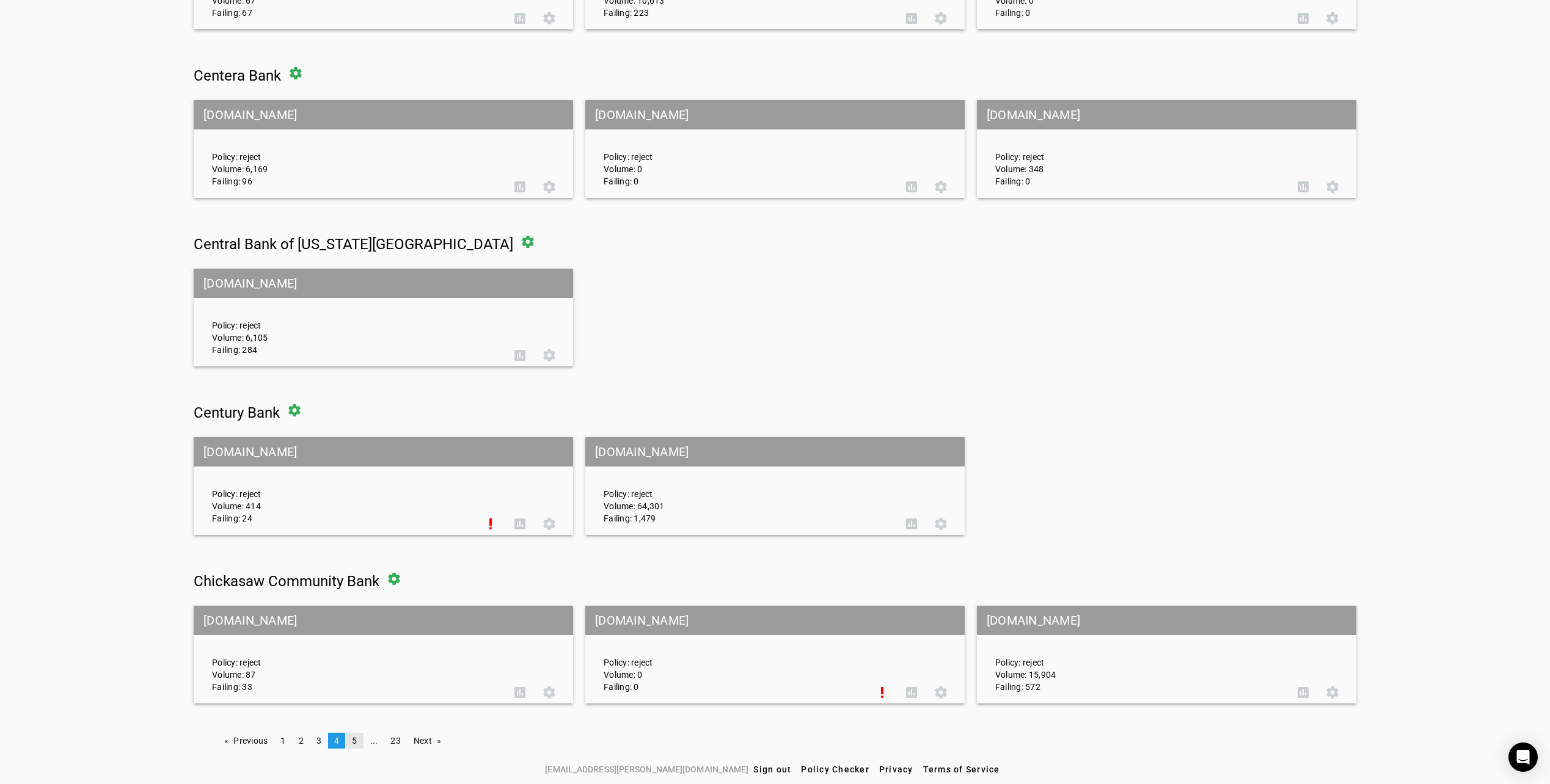
click at [356, 743] on link "page 5" at bounding box center [354, 741] width 17 height 16
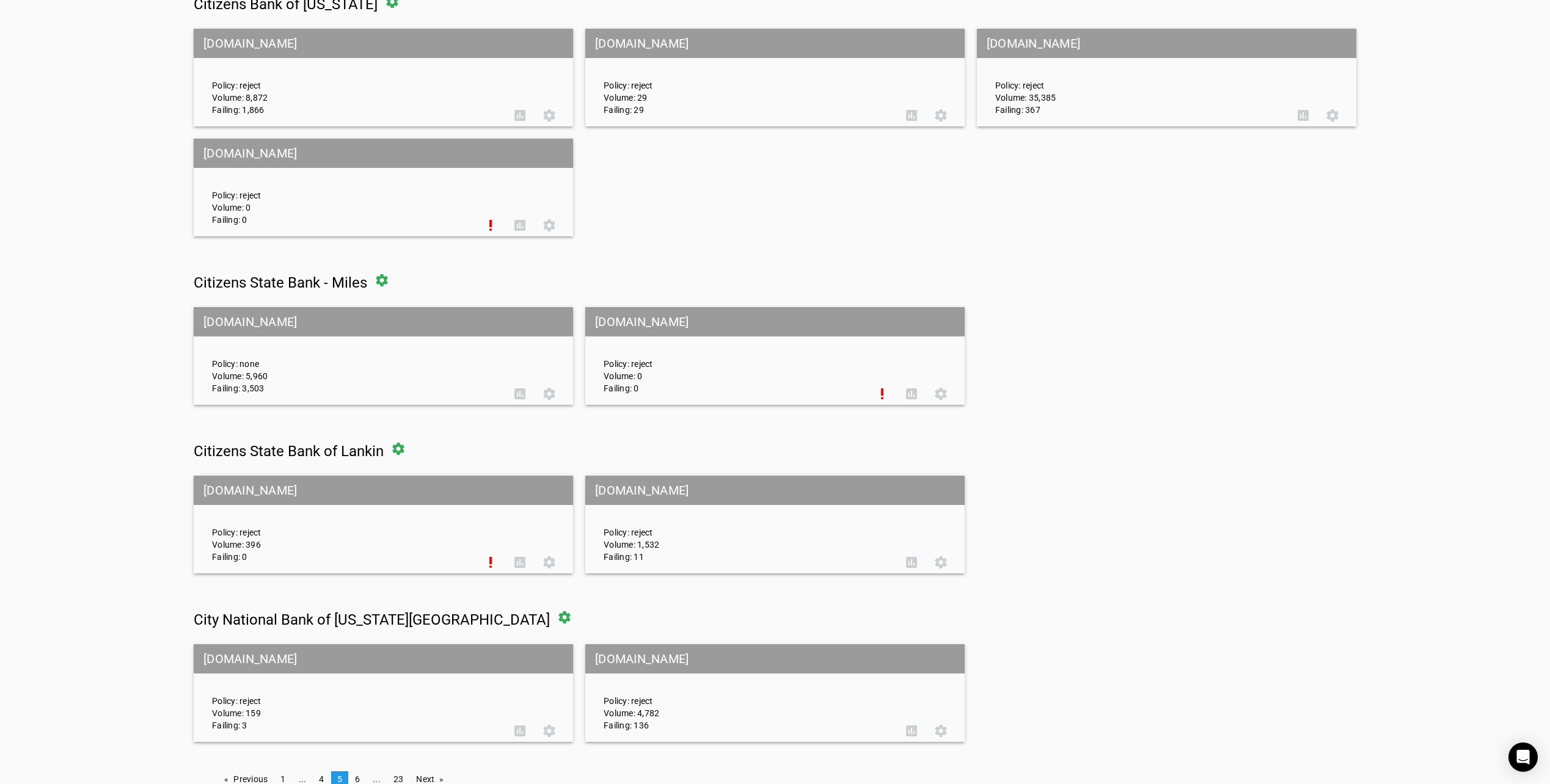
scroll to position [379, 0]
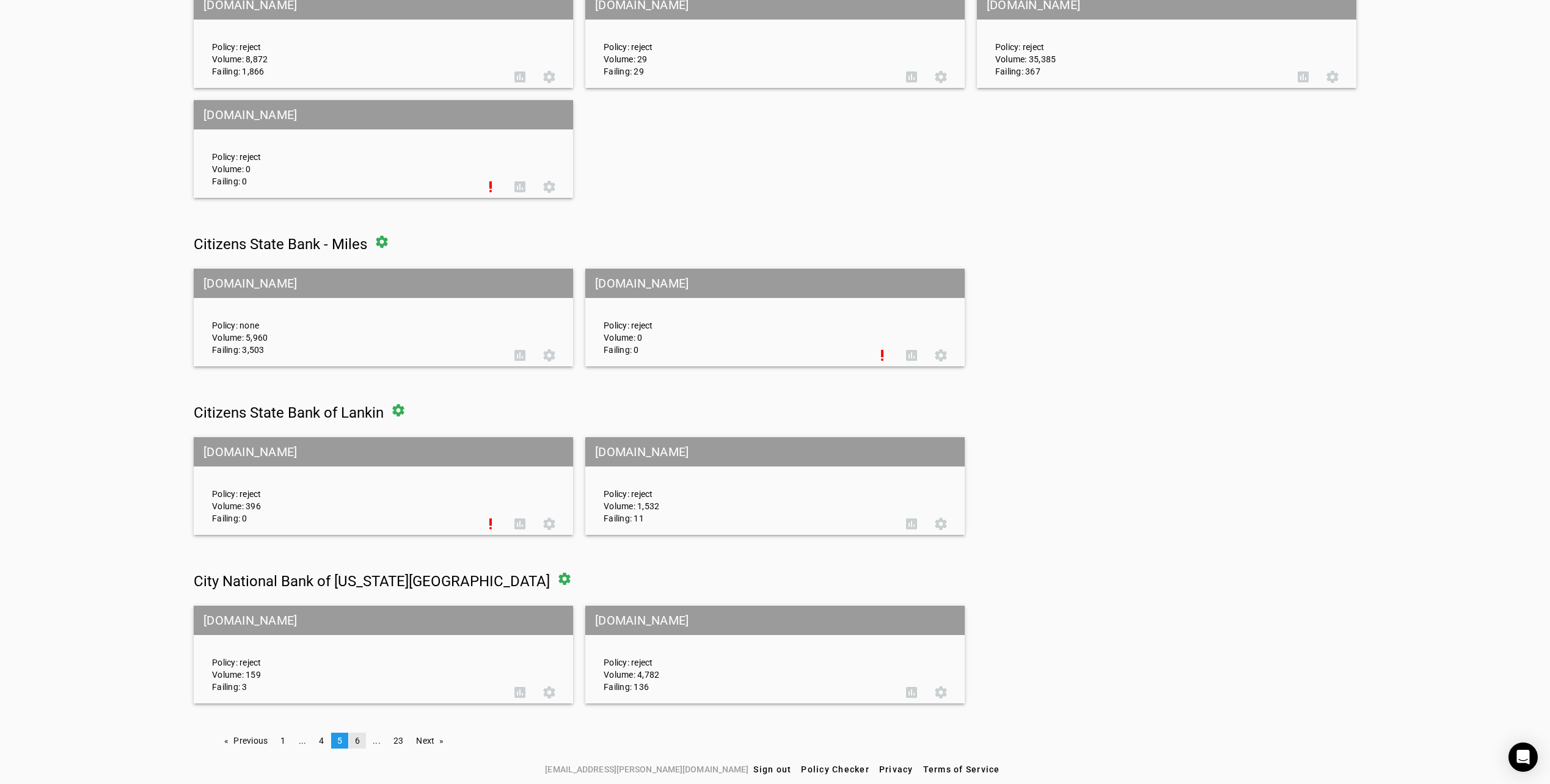
click at [356, 743] on span "6" at bounding box center [357, 740] width 5 height 10
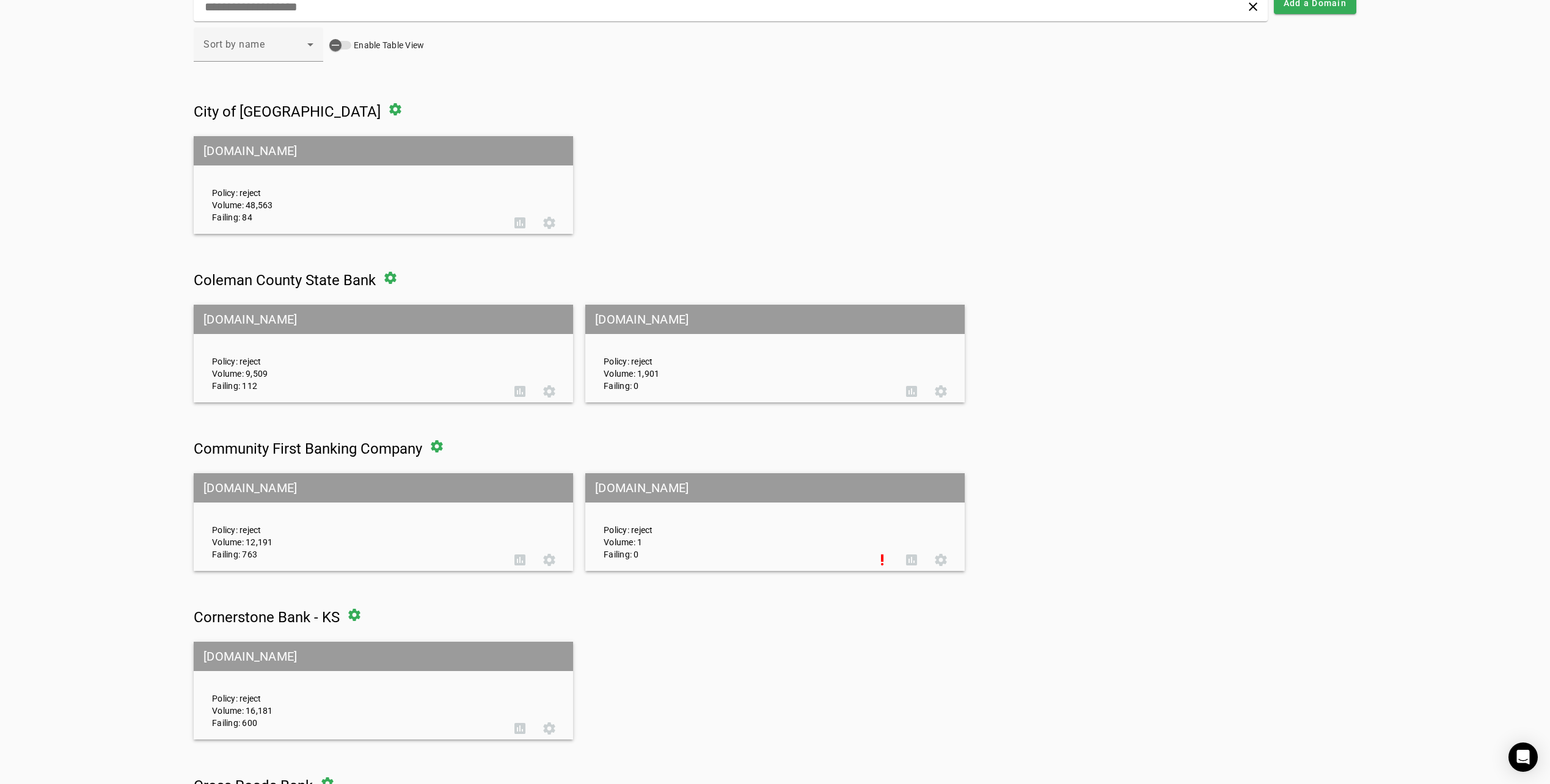
scroll to position [269, 0]
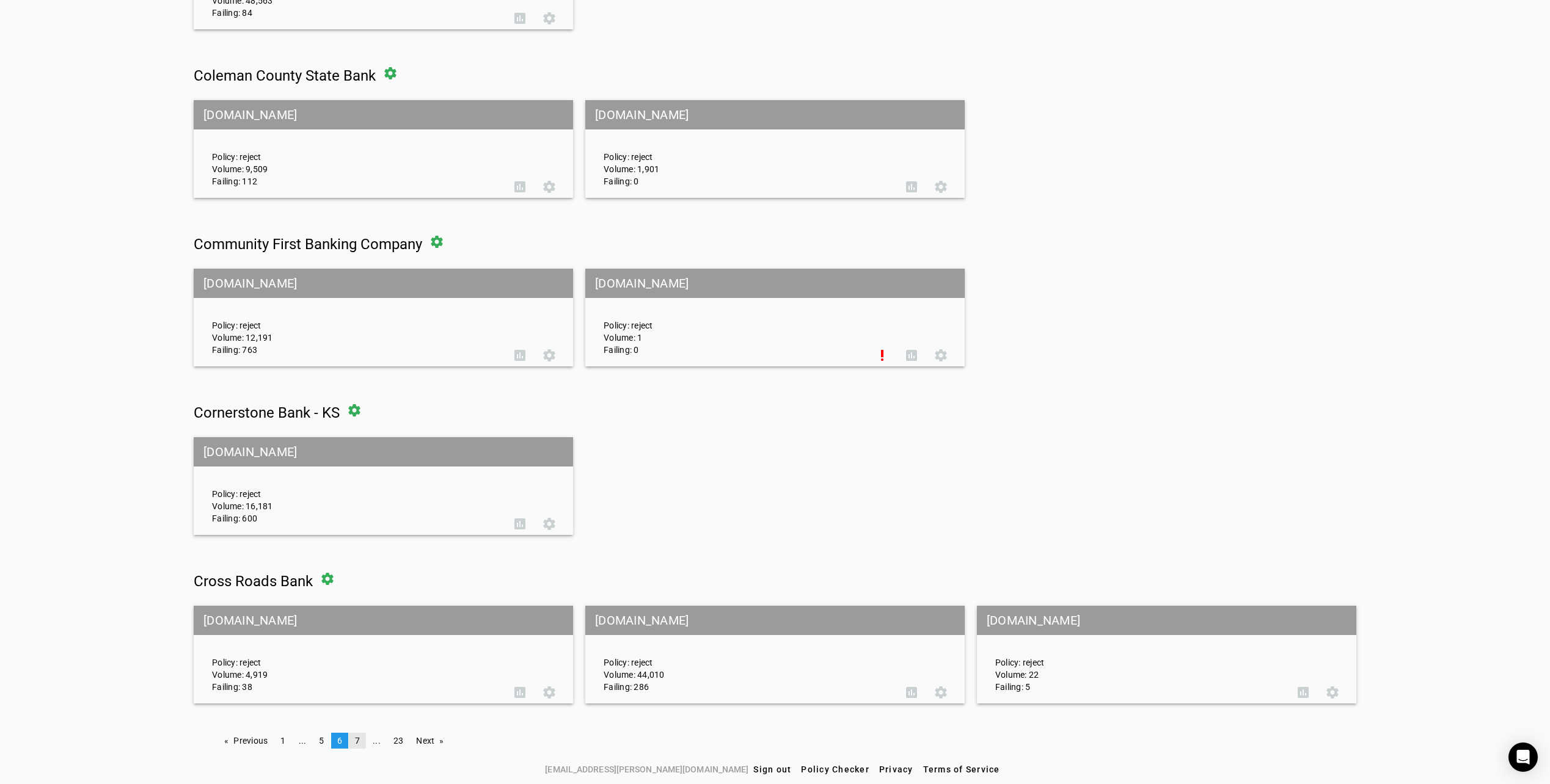
click at [352, 738] on link "page 7" at bounding box center [357, 741] width 17 height 16
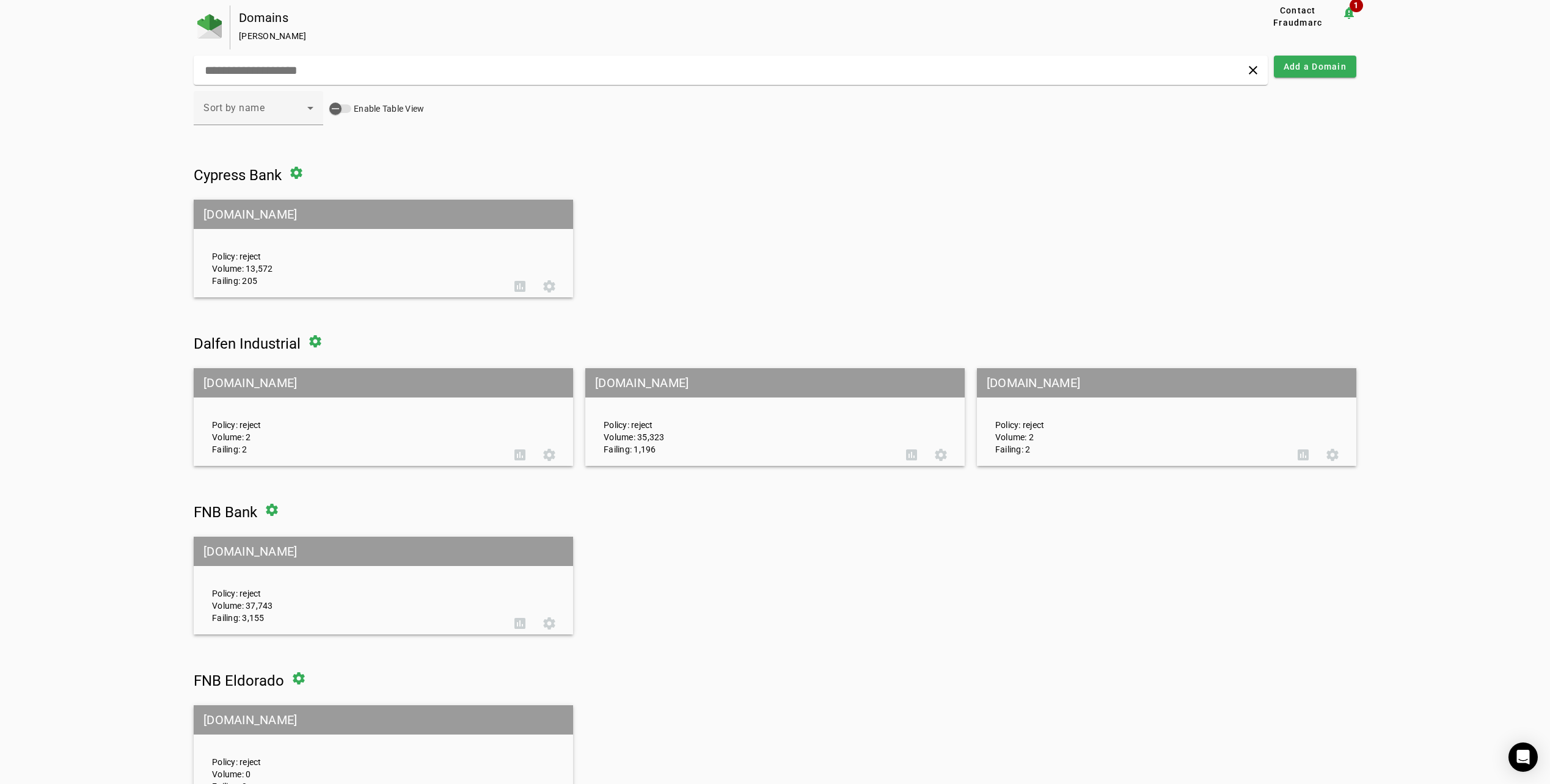
scroll to position [0, 0]
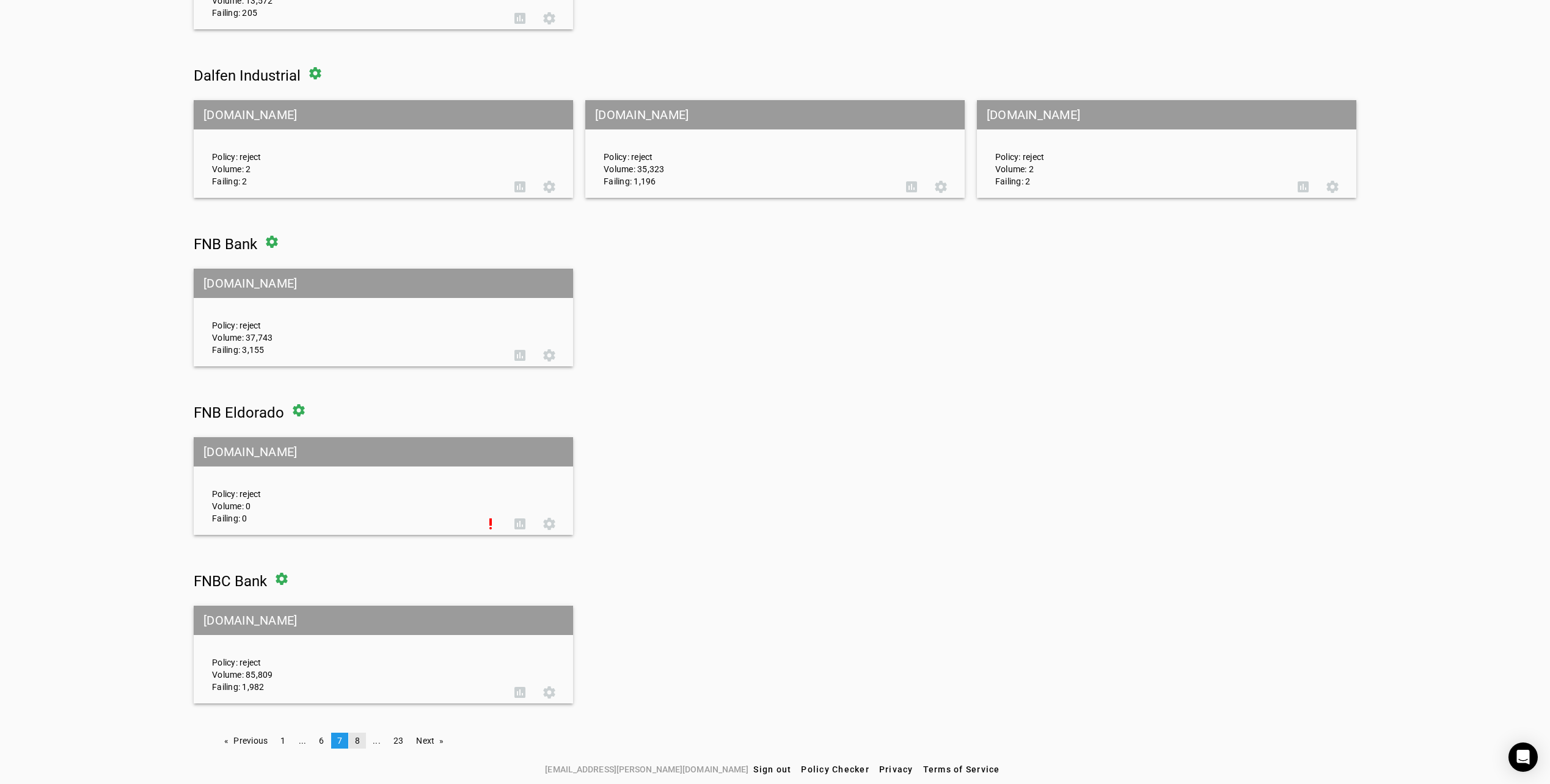
click at [355, 737] on span "8" at bounding box center [357, 740] width 5 height 10
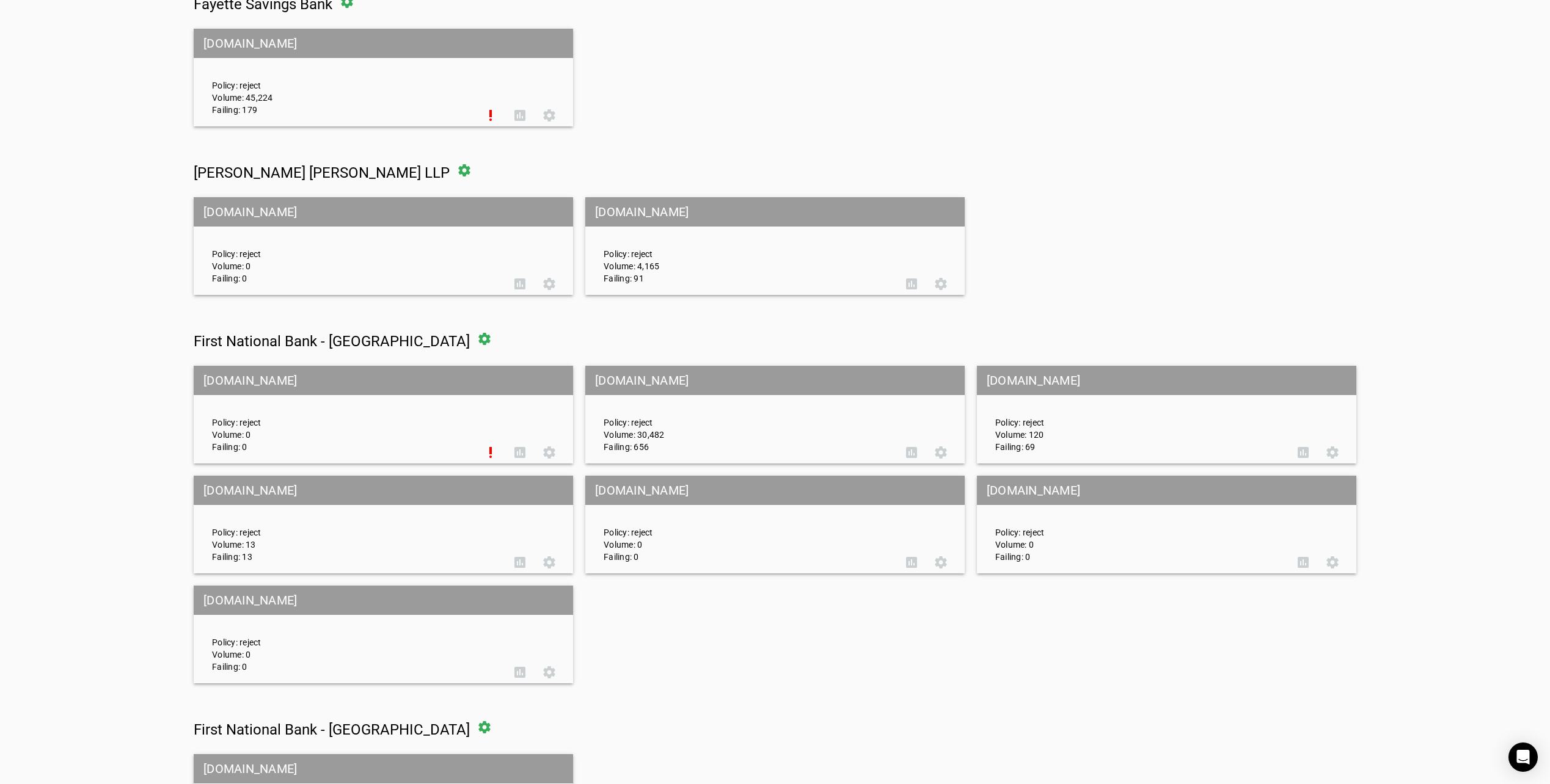
scroll to position [488, 0]
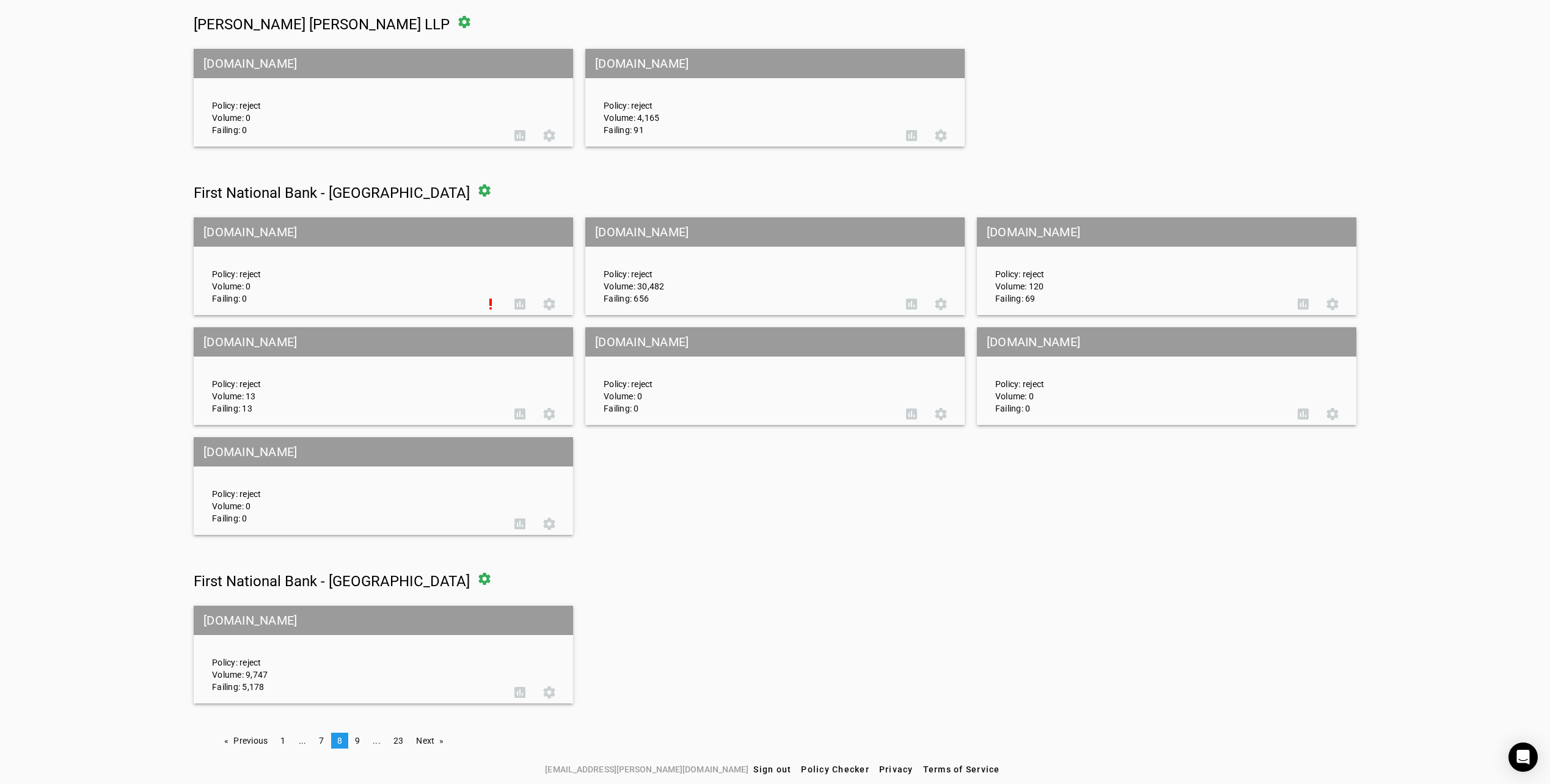
click at [344, 740] on li "You're on page 8" at bounding box center [339, 741] width 17 height 16
click at [349, 737] on link "page 9" at bounding box center [357, 741] width 17 height 16
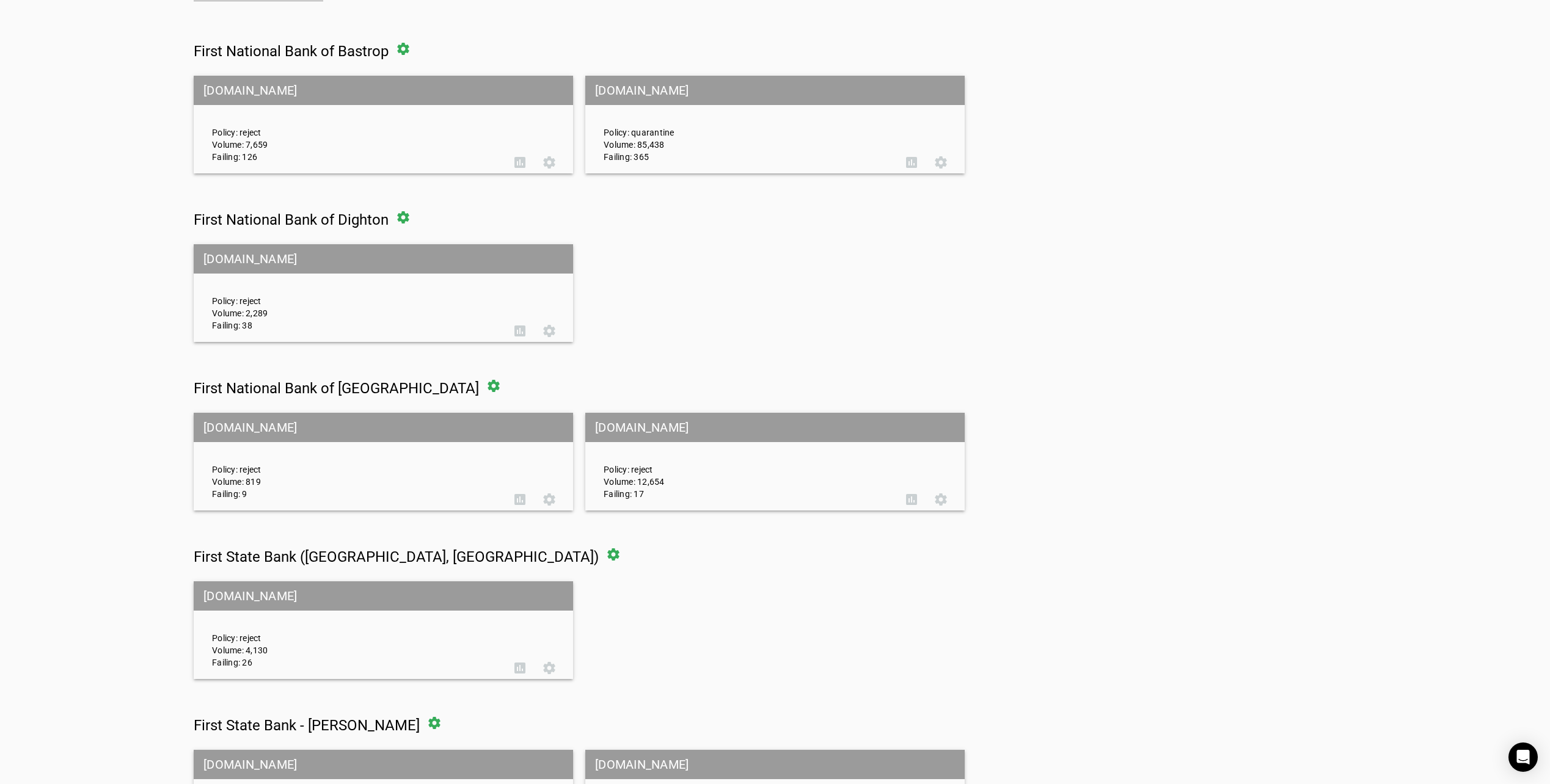
scroll to position [269, 0]
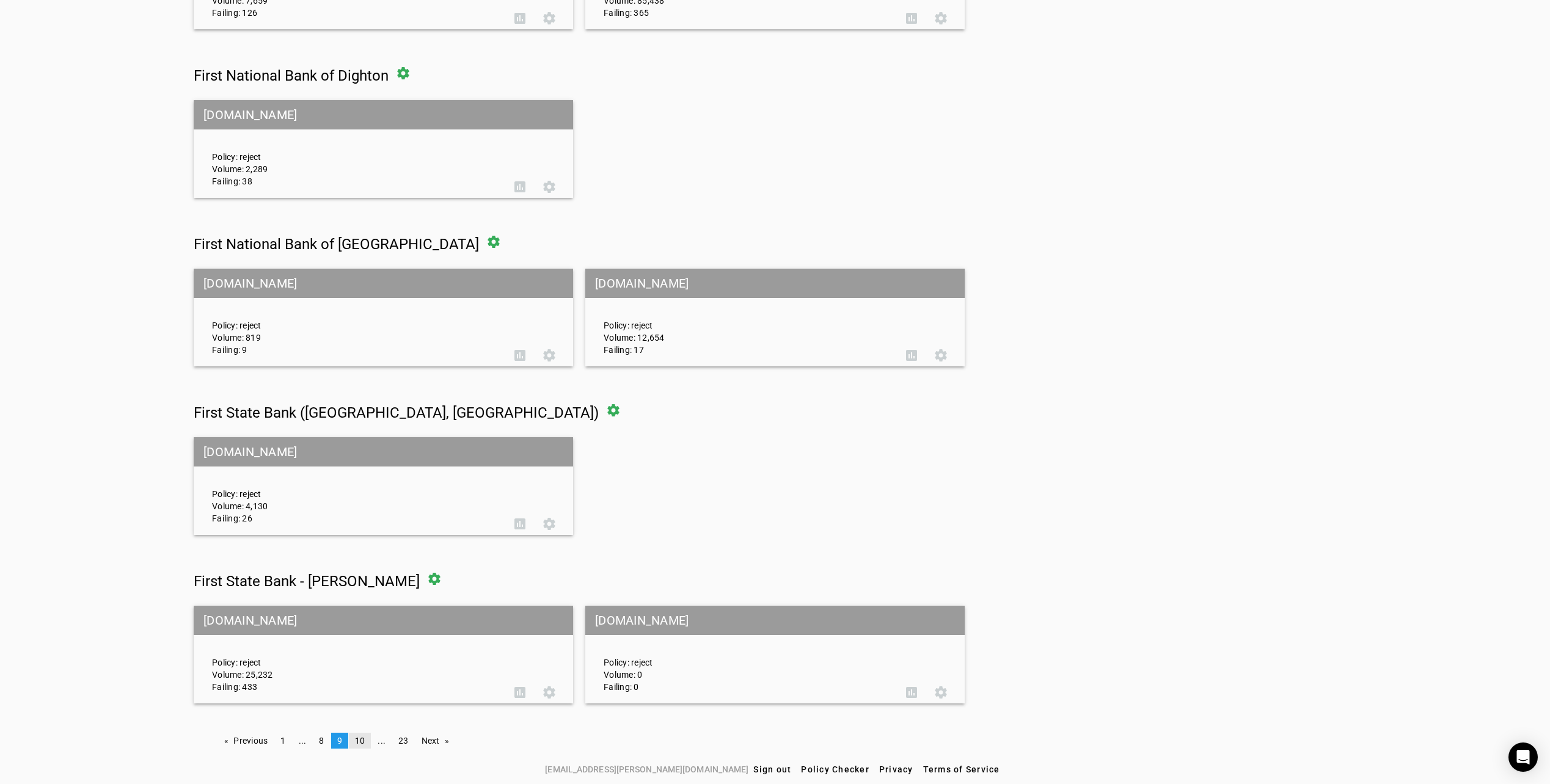
click at [367, 738] on link "page 10" at bounding box center [360, 741] width 23 height 16
